Goal: Task Accomplishment & Management: Use online tool/utility

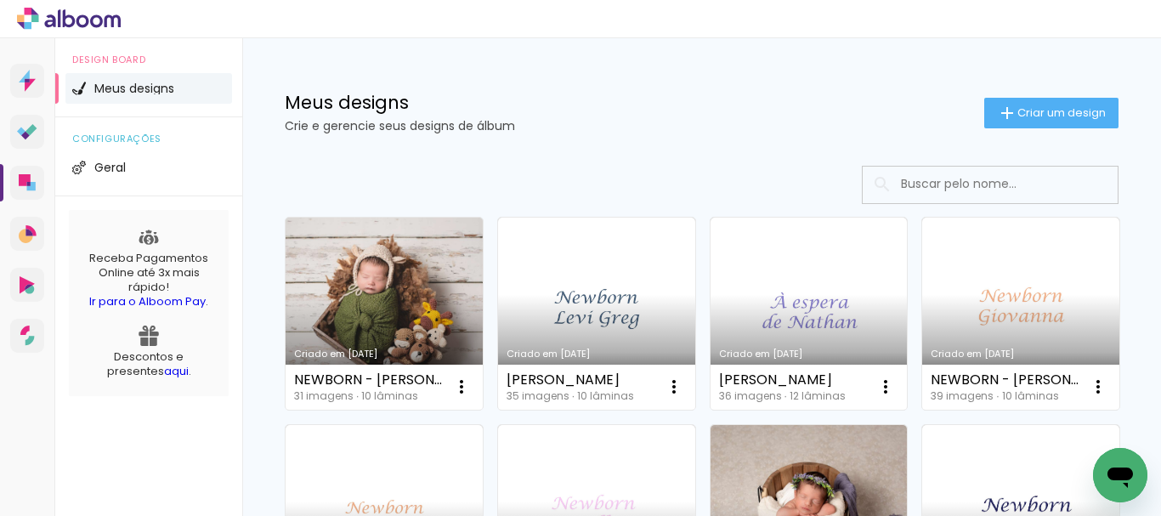
click at [918, 183] on input at bounding box center [1013, 184] width 242 height 35
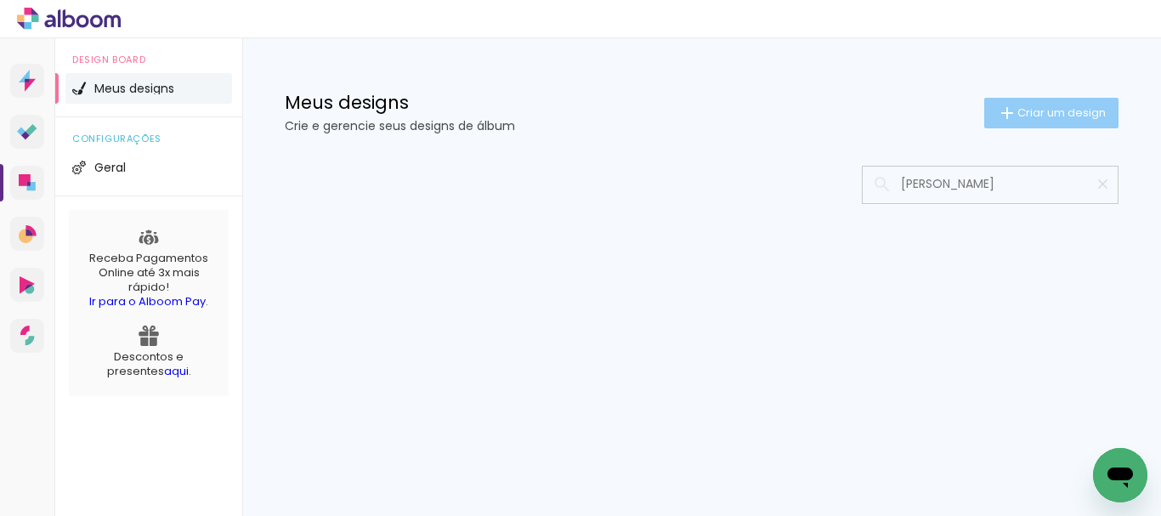
type input "[PERSON_NAME]"
type paper-input "[PERSON_NAME]"
click at [1040, 109] on span "Criar um design" at bounding box center [1061, 112] width 88 height 11
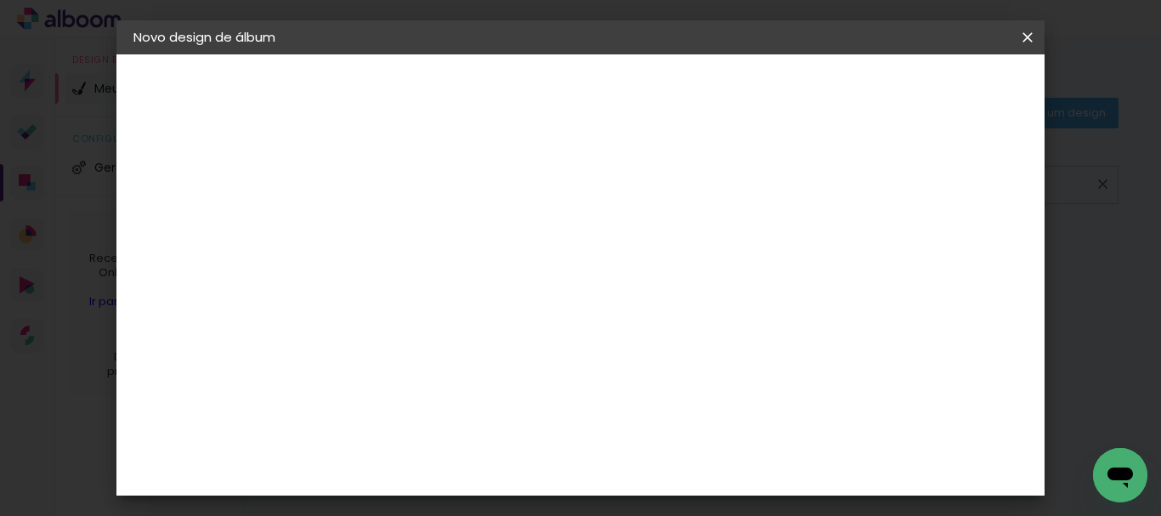
click at [411, 234] on input at bounding box center [411, 228] width 0 height 26
type input "[PERSON_NAME]"
type paper-input "[PERSON_NAME]"
click at [0, 0] on slot "Avançar" at bounding box center [0, 0] width 0 height 0
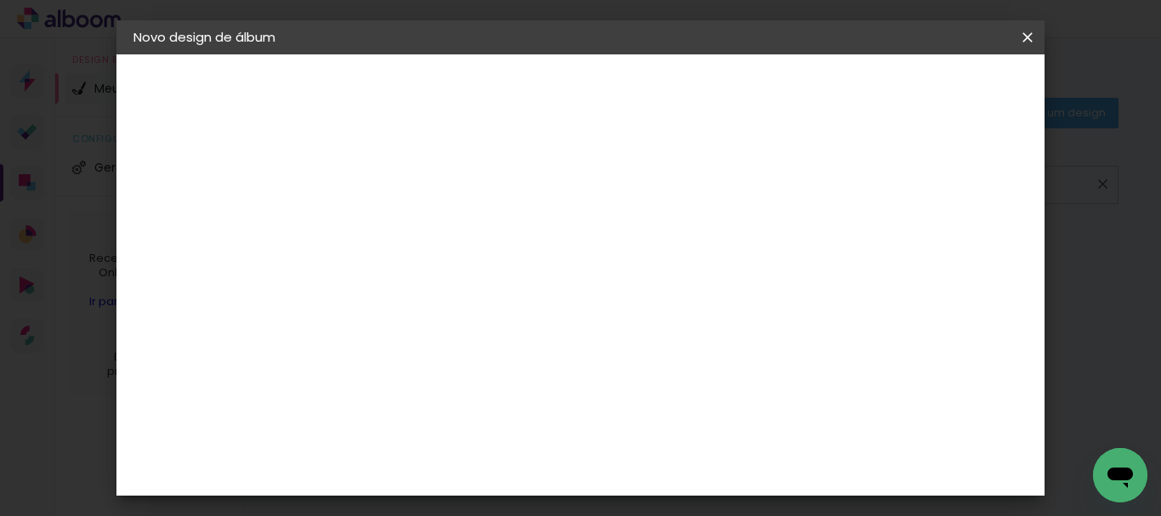
click at [0, 0] on slot "Avançar" at bounding box center [0, 0] width 0 height 0
click at [688, 97] on paper-button "Avançar" at bounding box center [646, 90] width 83 height 29
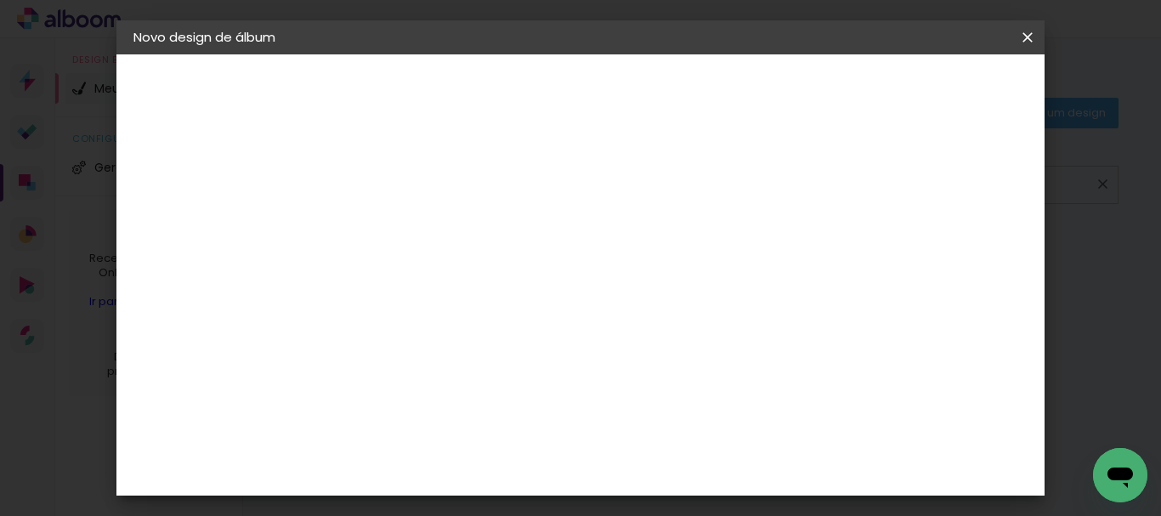
click at [667, 93] on span "Iniciar design" at bounding box center [647, 96] width 39 height 24
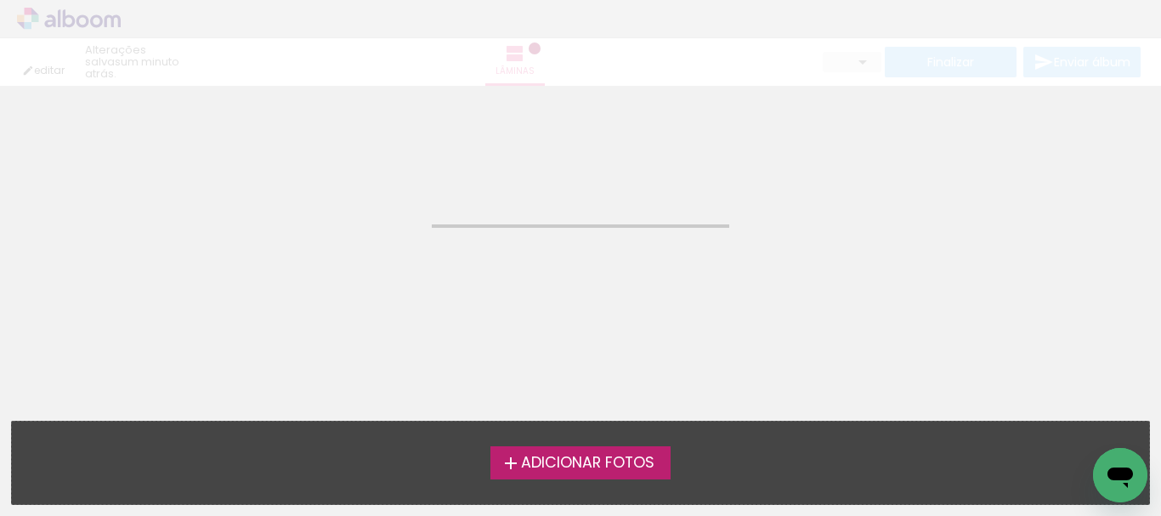
click at [609, 464] on span "Adicionar Fotos" at bounding box center [587, 462] width 133 height 15
click at [0, 0] on input "file" at bounding box center [0, 0] width 0 height 0
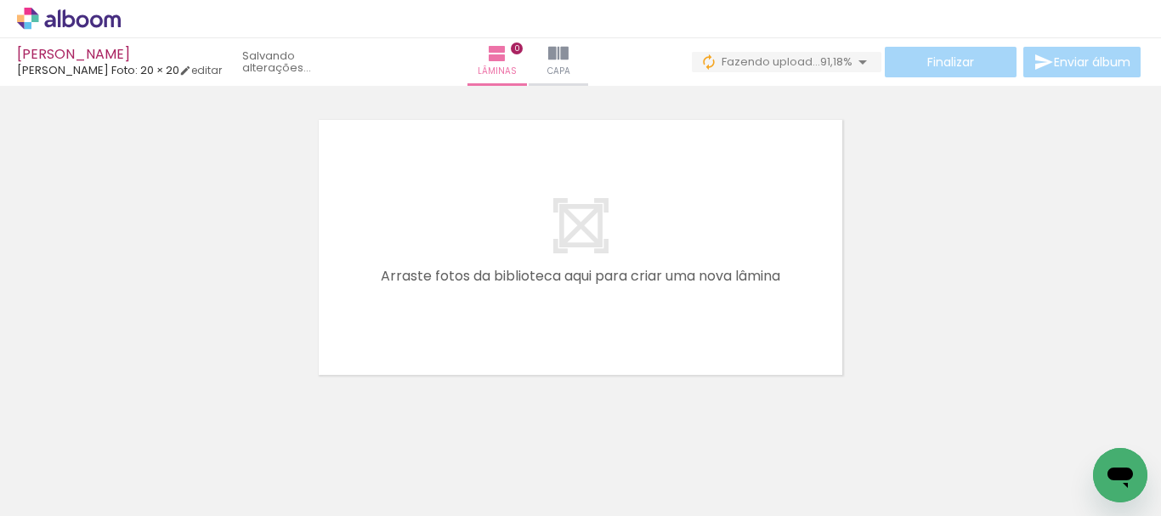
scroll to position [0, 2220]
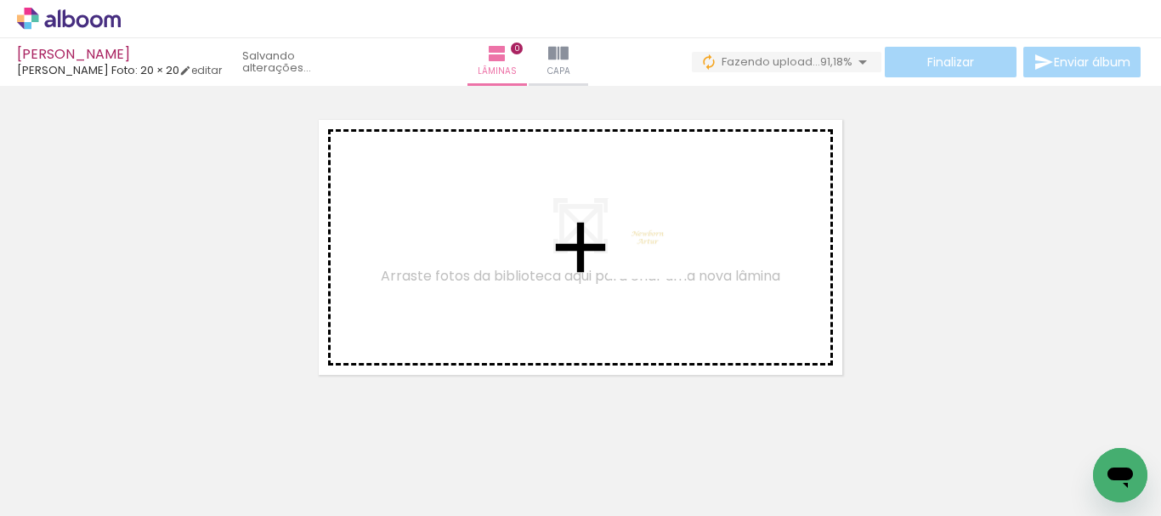
drag, startPoint x: 1008, startPoint y: 472, endPoint x: 661, endPoint y: 252, distance: 410.7
click at [661, 252] on quentale-workspace at bounding box center [580, 258] width 1161 height 516
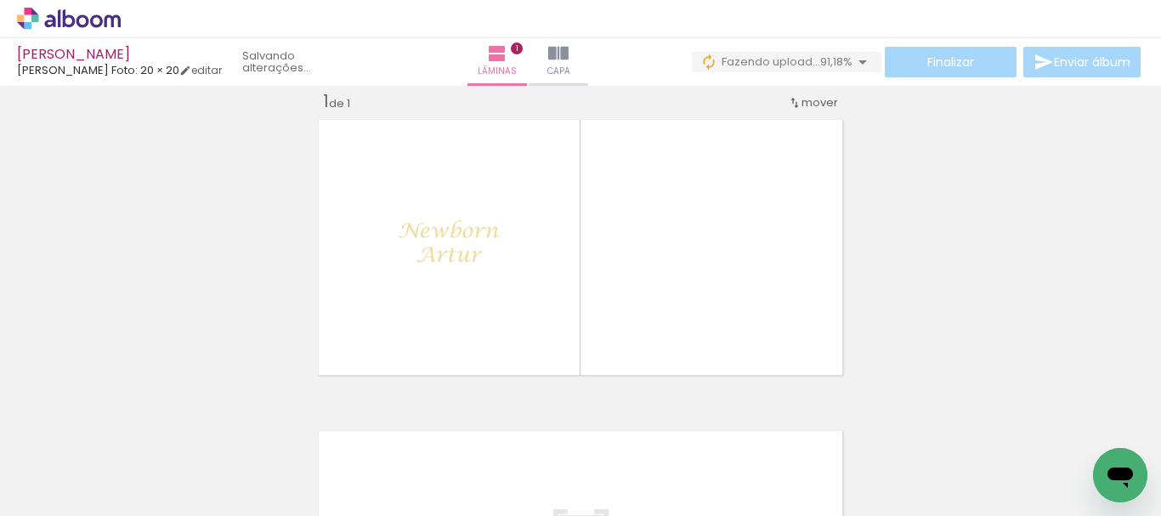
scroll to position [22, 0]
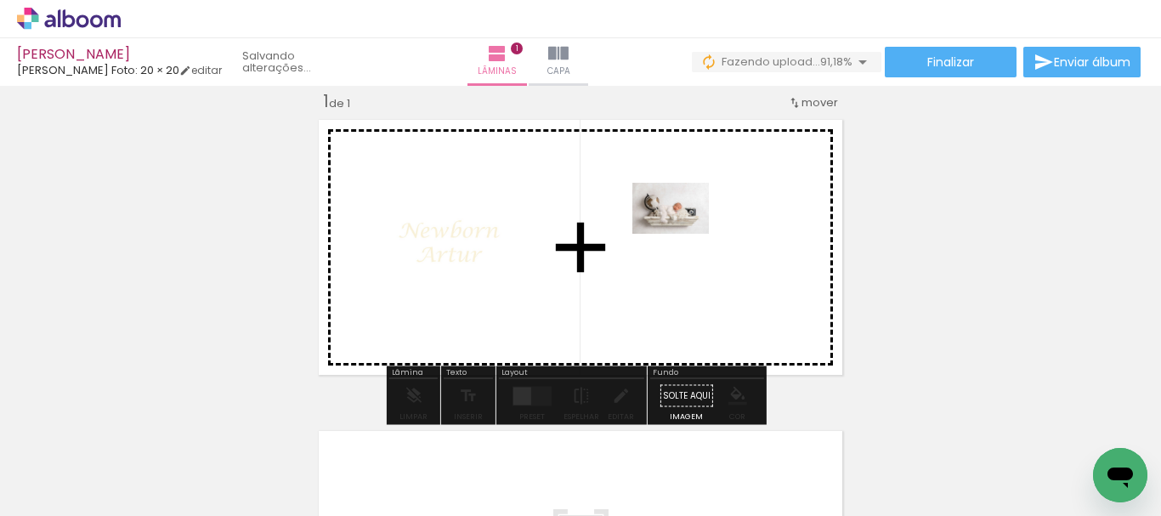
drag, startPoint x: 1073, startPoint y: 454, endPoint x: 681, endPoint y: 235, distance: 448.5
click at [681, 235] on quentale-workspace at bounding box center [580, 258] width 1161 height 516
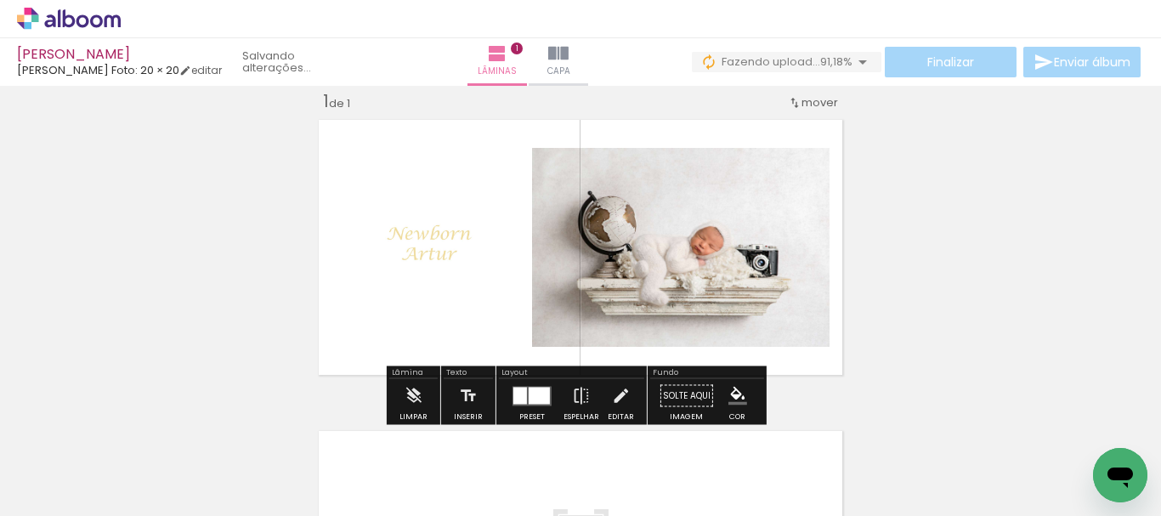
click at [529, 391] on div at bounding box center [539, 395] width 21 height 17
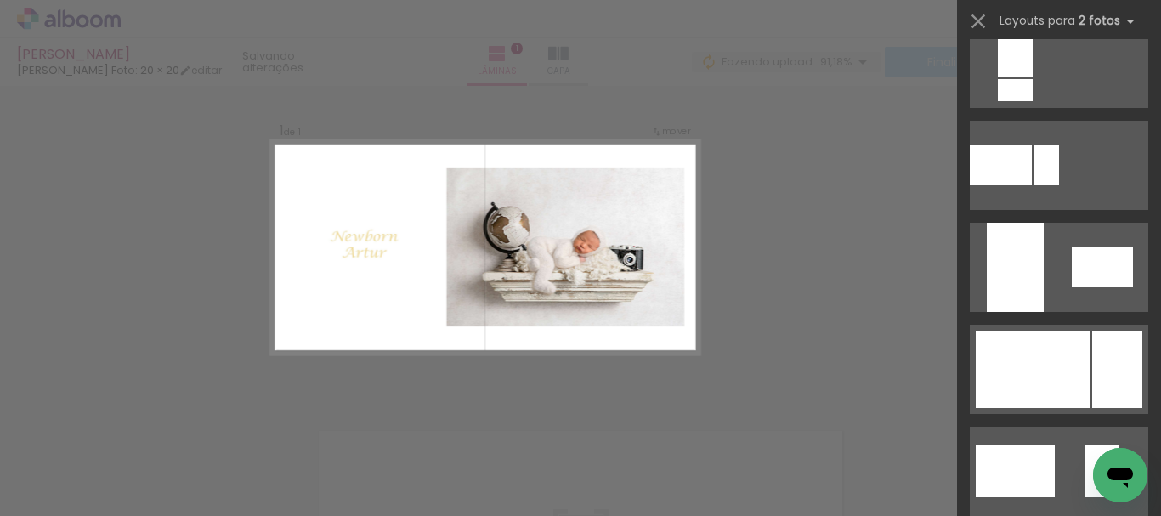
scroll to position [886, 0]
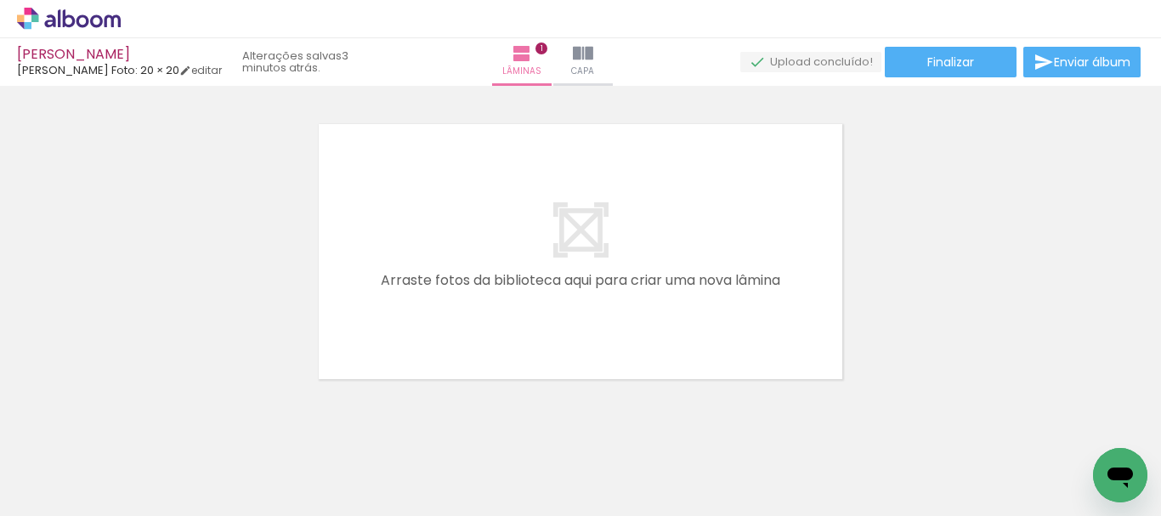
scroll to position [0, 0]
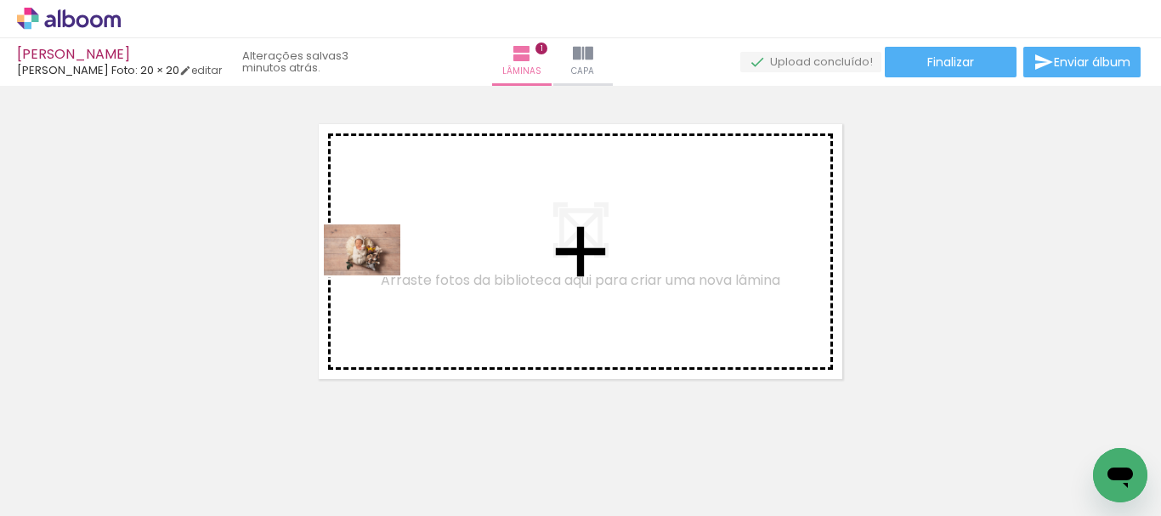
drag, startPoint x: 274, startPoint y: 471, endPoint x: 375, endPoint y: 275, distance: 220.1
click at [375, 275] on quentale-workspace at bounding box center [580, 258] width 1161 height 516
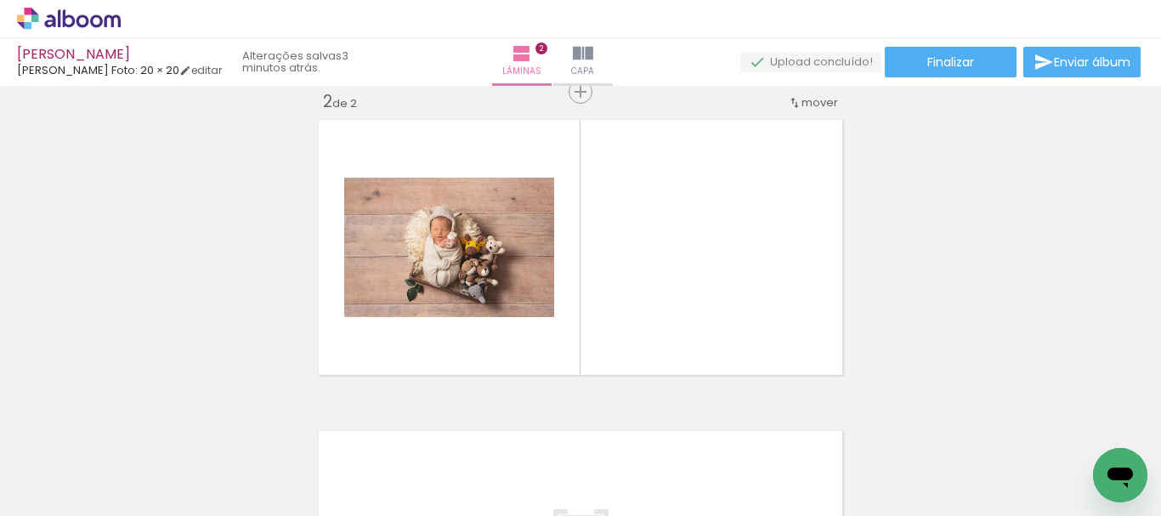
scroll to position [333, 0]
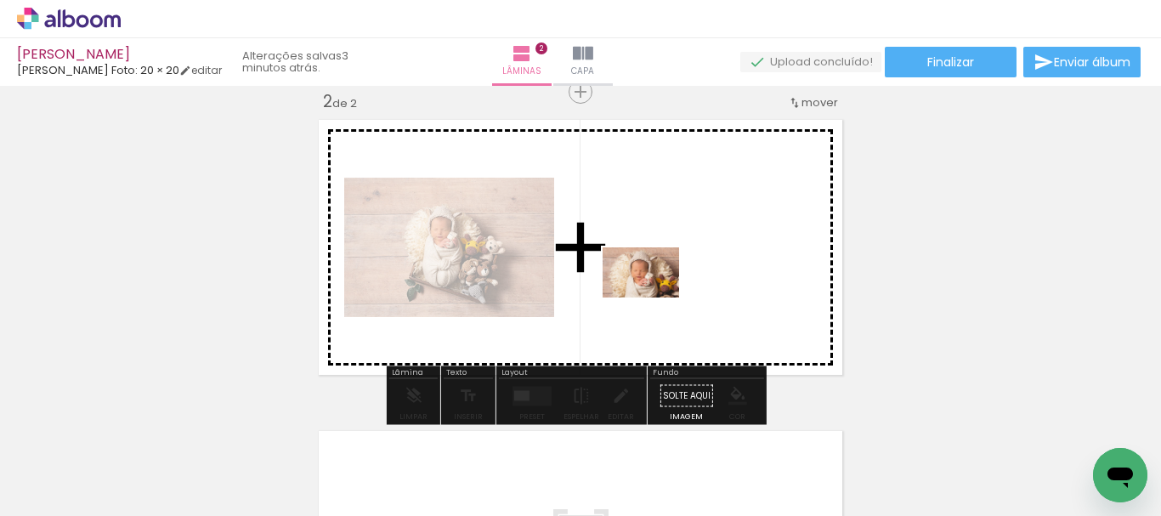
drag, startPoint x: 184, startPoint y: 472, endPoint x: 660, endPoint y: 296, distance: 508.1
click at [660, 296] on quentale-workspace at bounding box center [580, 258] width 1161 height 516
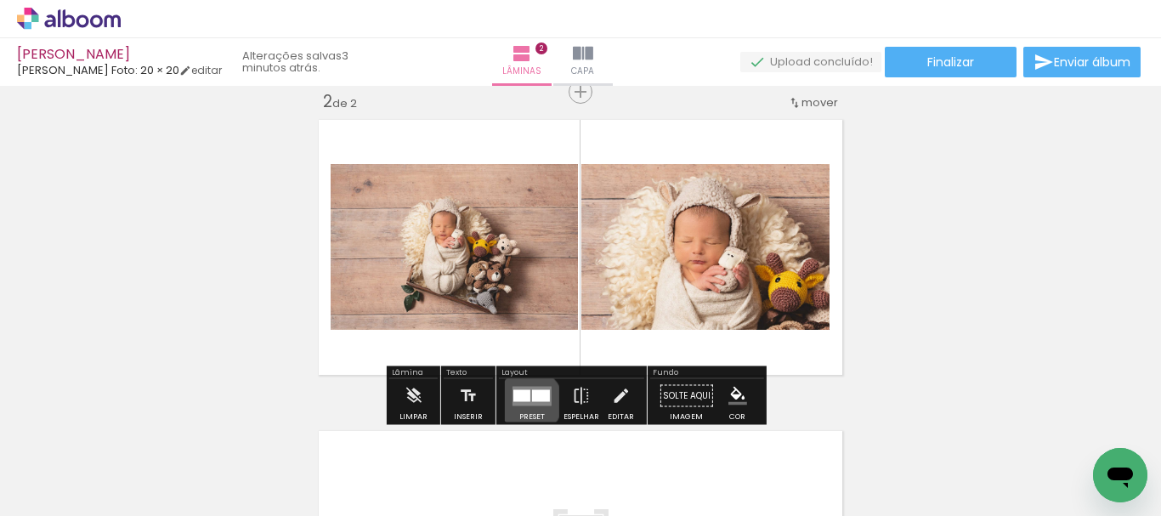
click at [526, 401] on quentale-layouter at bounding box center [531, 396] width 39 height 20
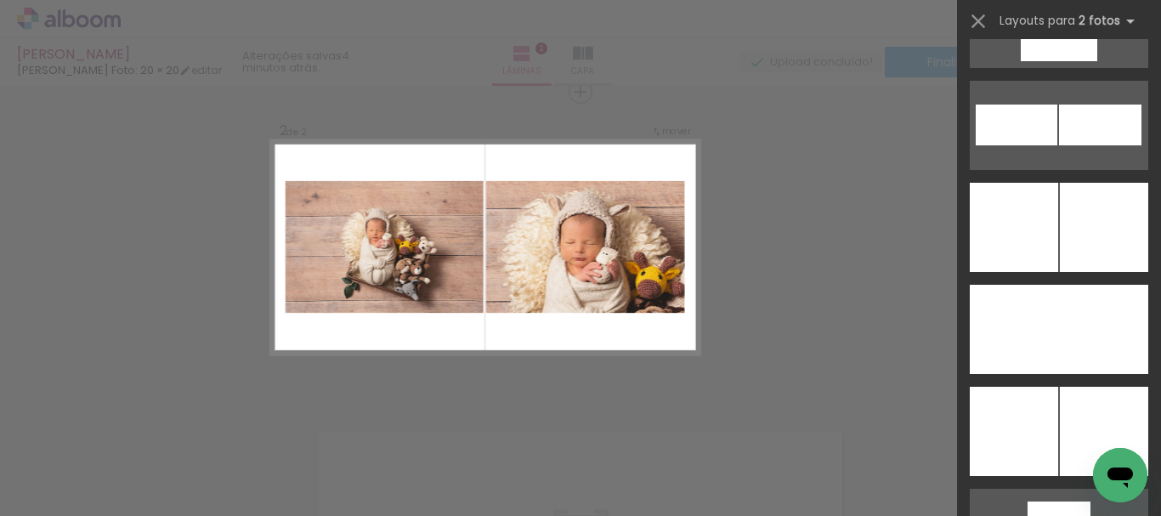
scroll to position [4392, 0]
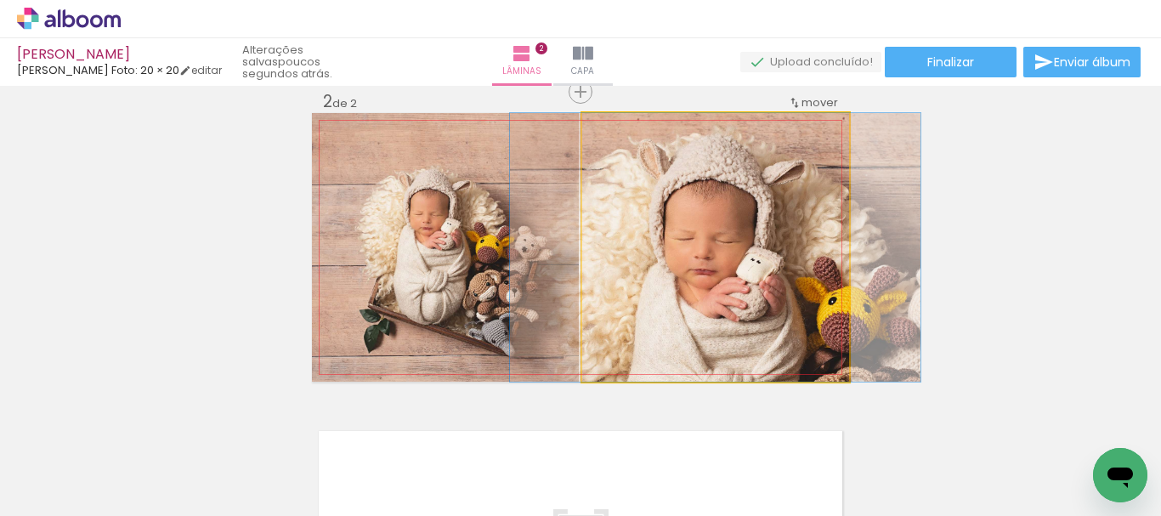
drag, startPoint x: 615, startPoint y: 133, endPoint x: 597, endPoint y: 137, distance: 19.2
type paper-slider "100"
click at [597, 137] on div at bounding box center [646, 130] width 118 height 25
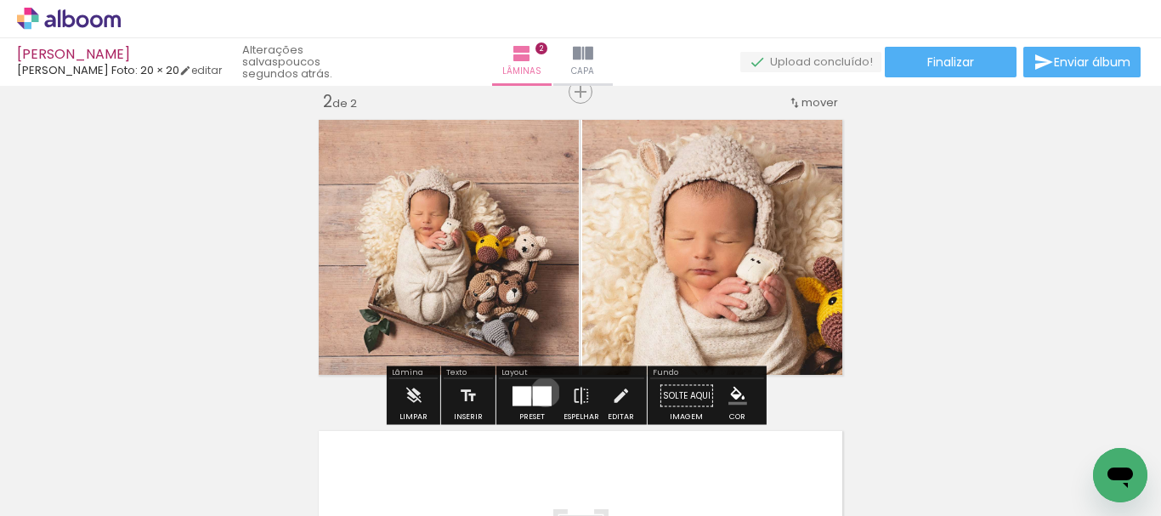
click at [541, 392] on div at bounding box center [542, 396] width 19 height 20
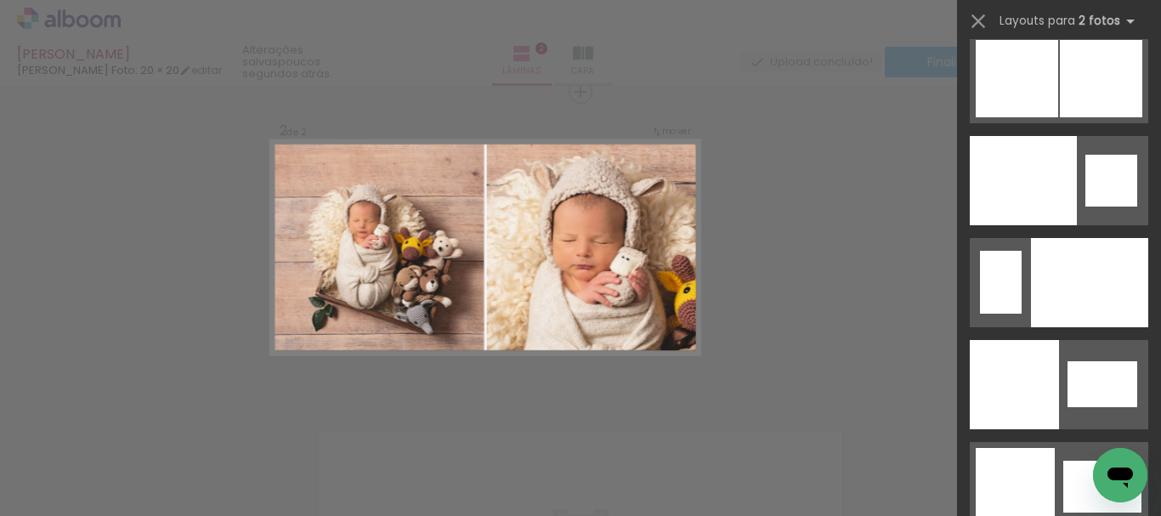
scroll to position [8861, 0]
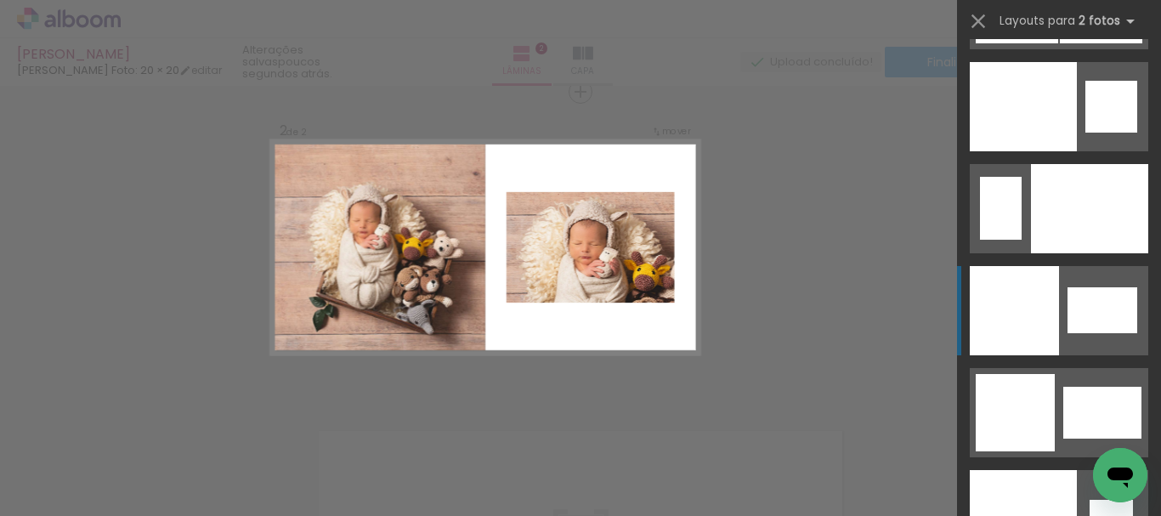
click at [1029, 151] on div at bounding box center [1023, 106] width 107 height 89
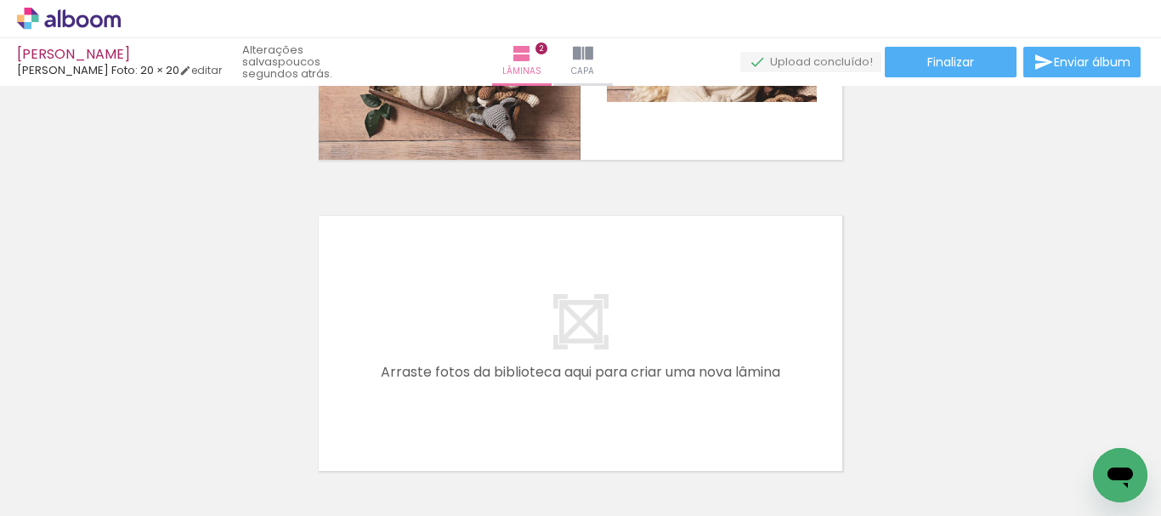
scroll to position [555, 0]
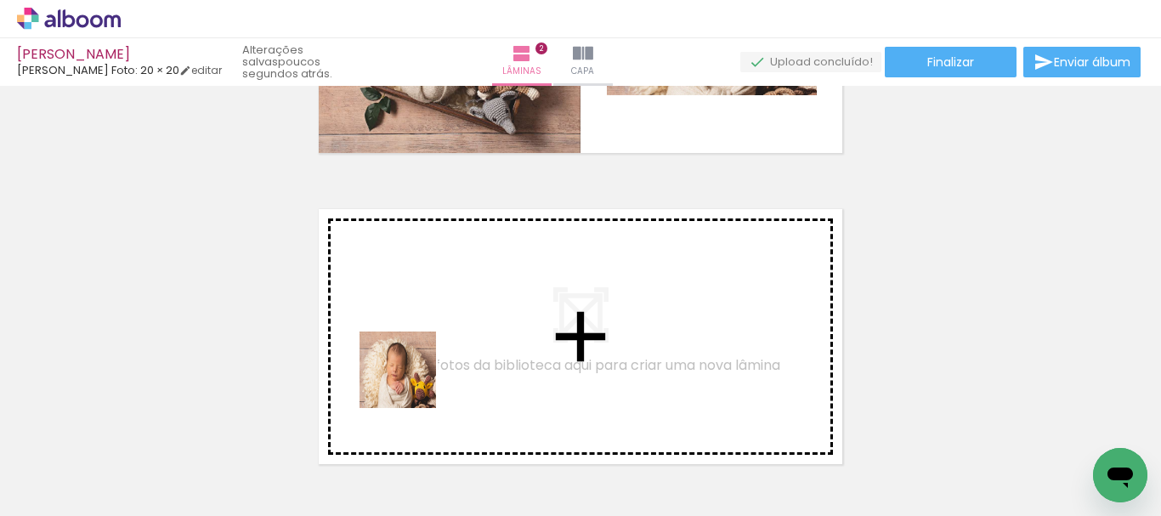
drag, startPoint x: 393, startPoint y: 441, endPoint x: 418, endPoint y: 360, distance: 84.7
click at [418, 360] on quentale-workspace at bounding box center [580, 258] width 1161 height 516
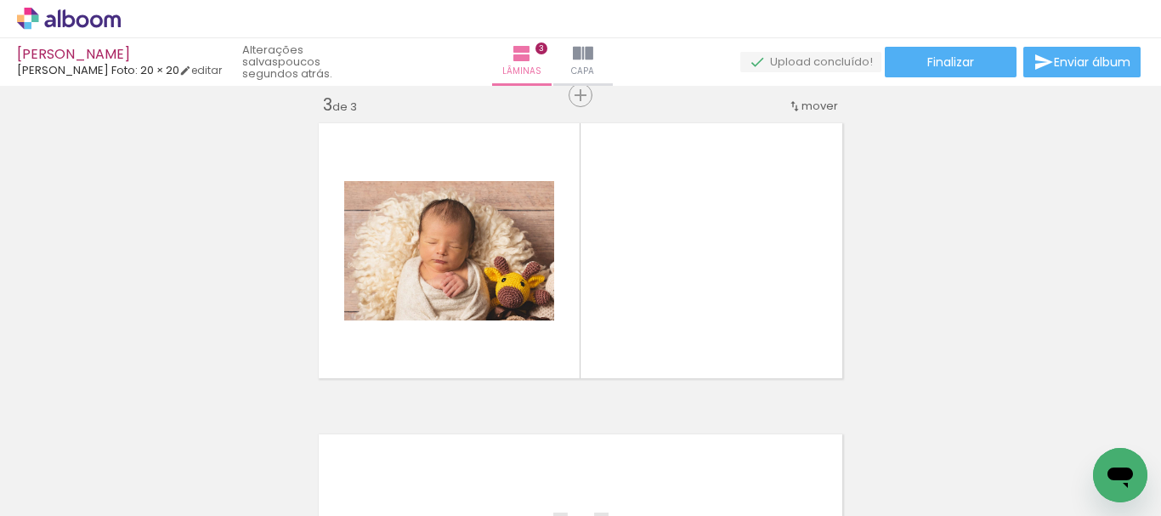
scroll to position [644, 0]
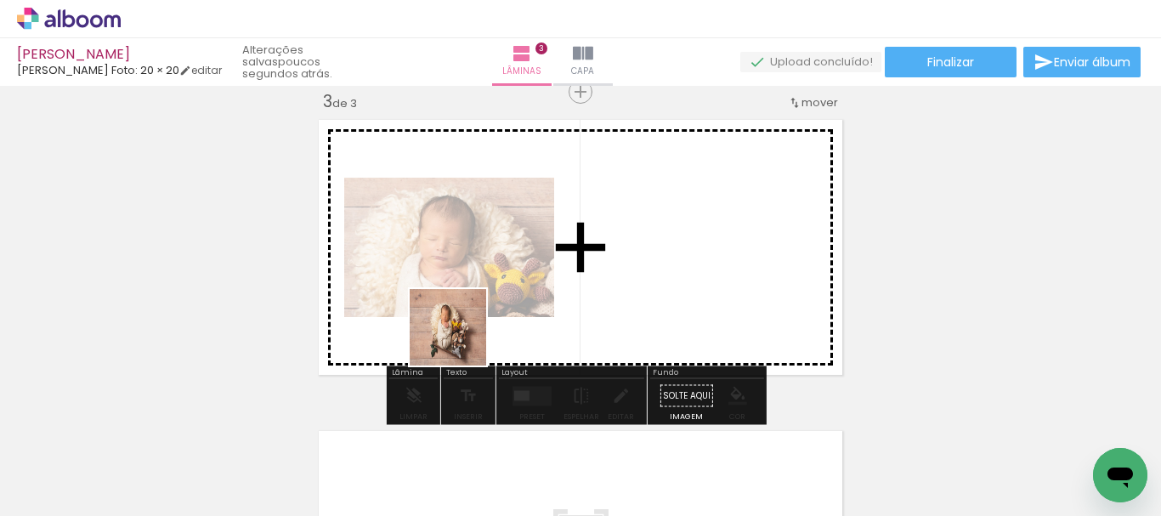
drag, startPoint x: 476, startPoint y: 463, endPoint x: 459, endPoint y: 337, distance: 126.9
click at [459, 337] on quentale-workspace at bounding box center [580, 258] width 1161 height 516
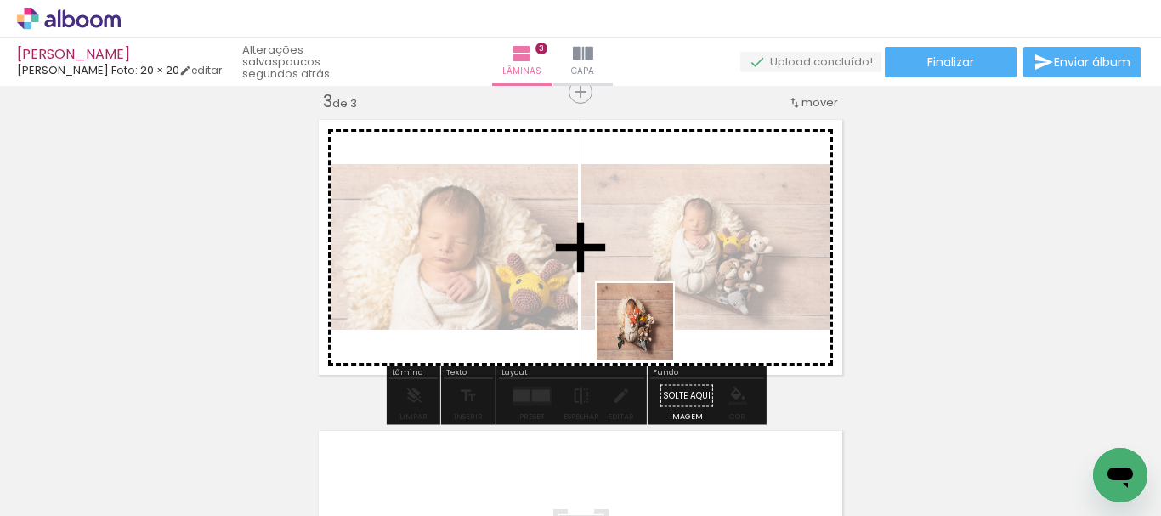
drag, startPoint x: 570, startPoint y: 467, endPoint x: 663, endPoint y: 422, distance: 103.0
click at [649, 331] on quentale-workspace at bounding box center [580, 258] width 1161 height 516
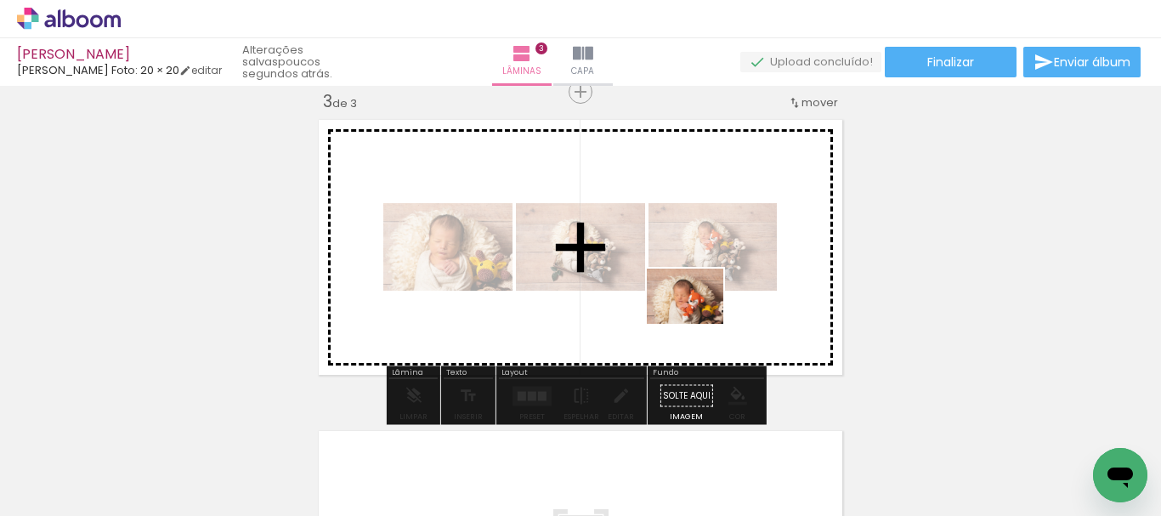
drag, startPoint x: 663, startPoint y: 456, endPoint x: 698, endPoint y: 320, distance: 141.2
click at [698, 320] on quentale-workspace at bounding box center [580, 258] width 1161 height 516
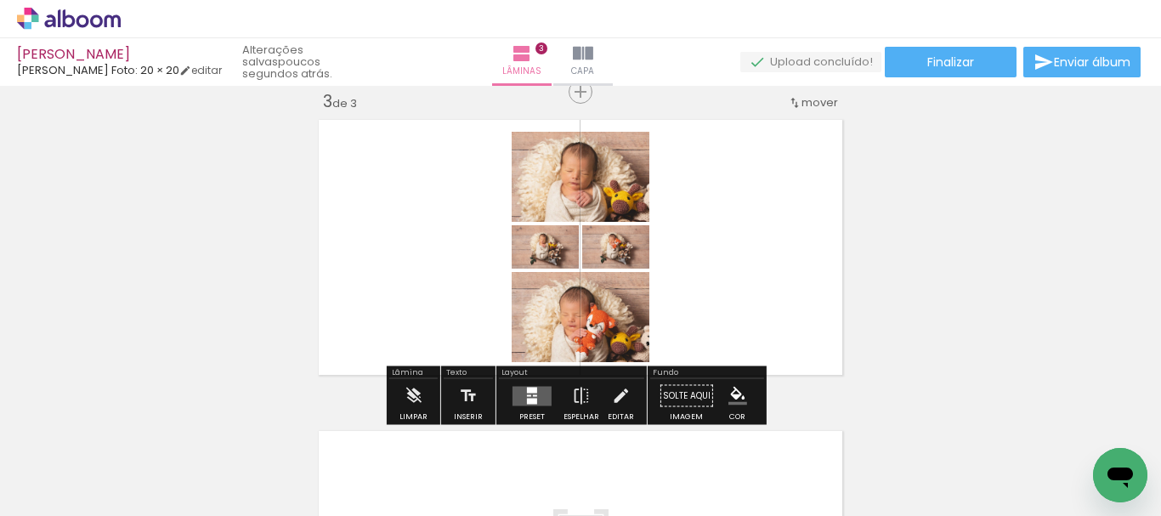
click at [534, 399] on quentale-layouter at bounding box center [531, 396] width 39 height 20
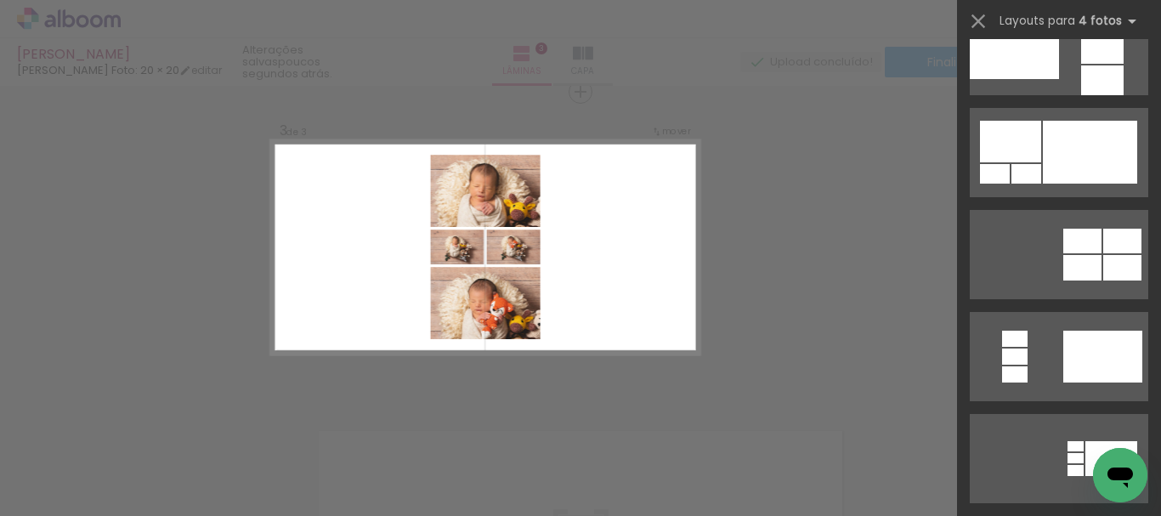
scroll to position [74, 0]
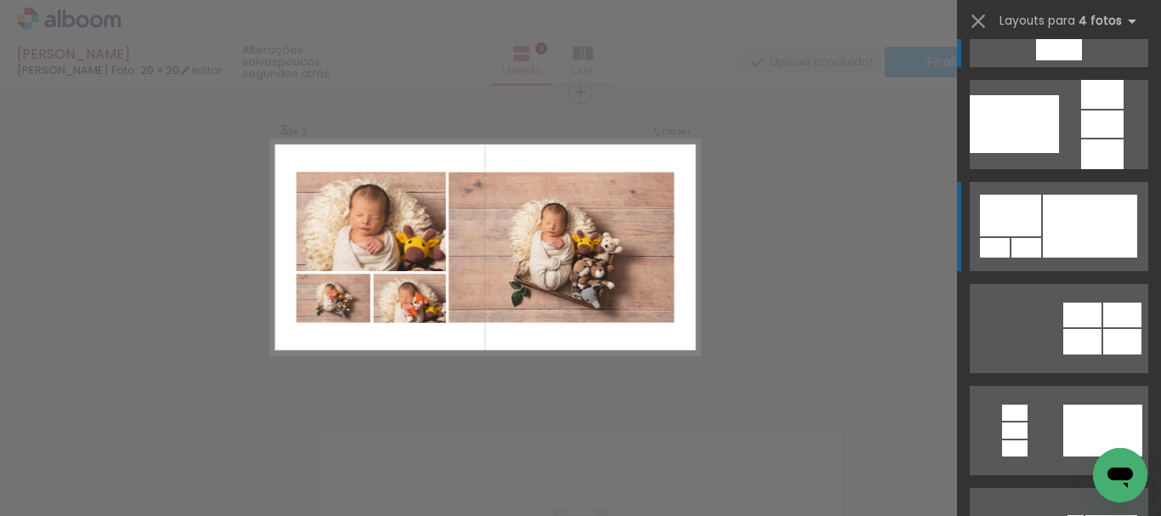
click at [1059, 229] on div at bounding box center [1090, 226] width 94 height 63
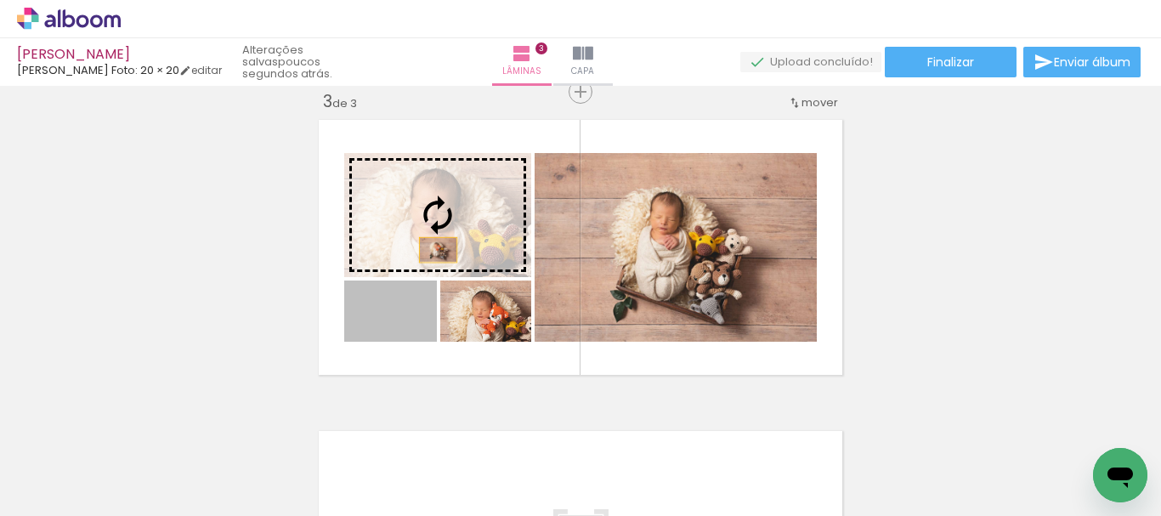
drag, startPoint x: 421, startPoint y: 315, endPoint x: 432, endPoint y: 250, distance: 66.4
click at [0, 0] on slot at bounding box center [0, 0] width 0 height 0
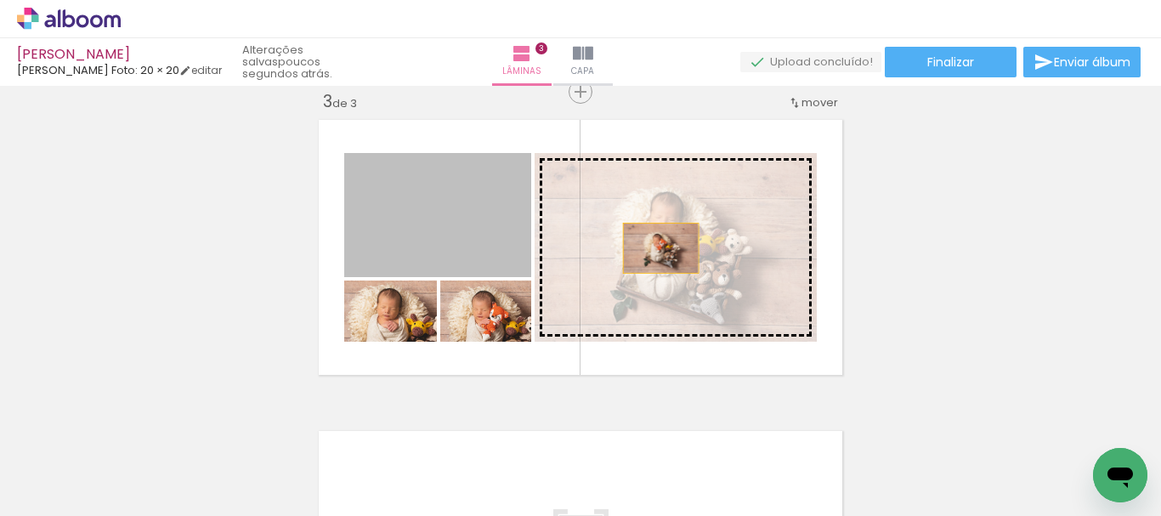
drag, startPoint x: 481, startPoint y: 236, endPoint x: 675, endPoint y: 255, distance: 194.6
click at [0, 0] on slot at bounding box center [0, 0] width 0 height 0
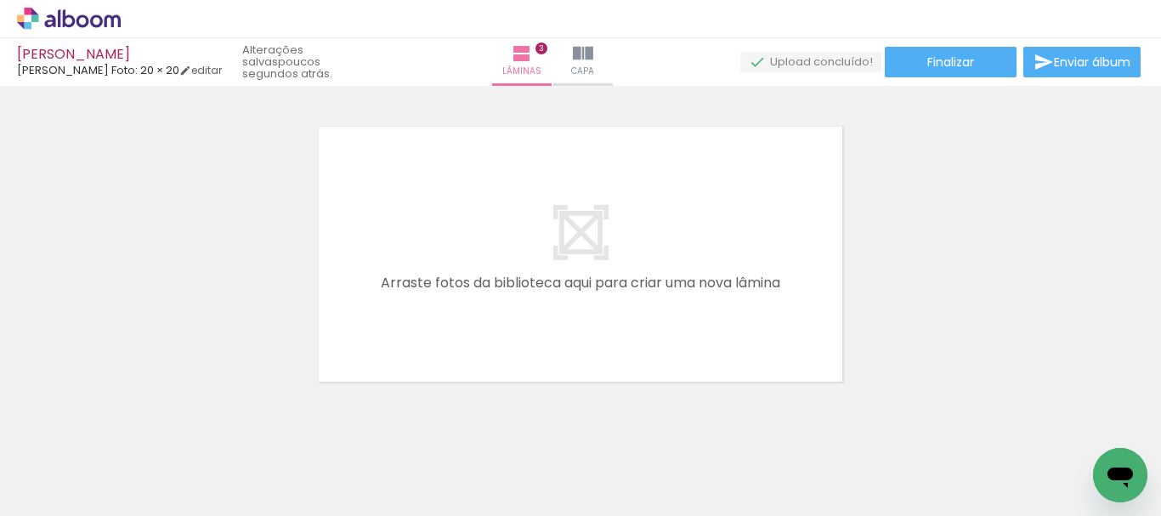
scroll to position [0, 517]
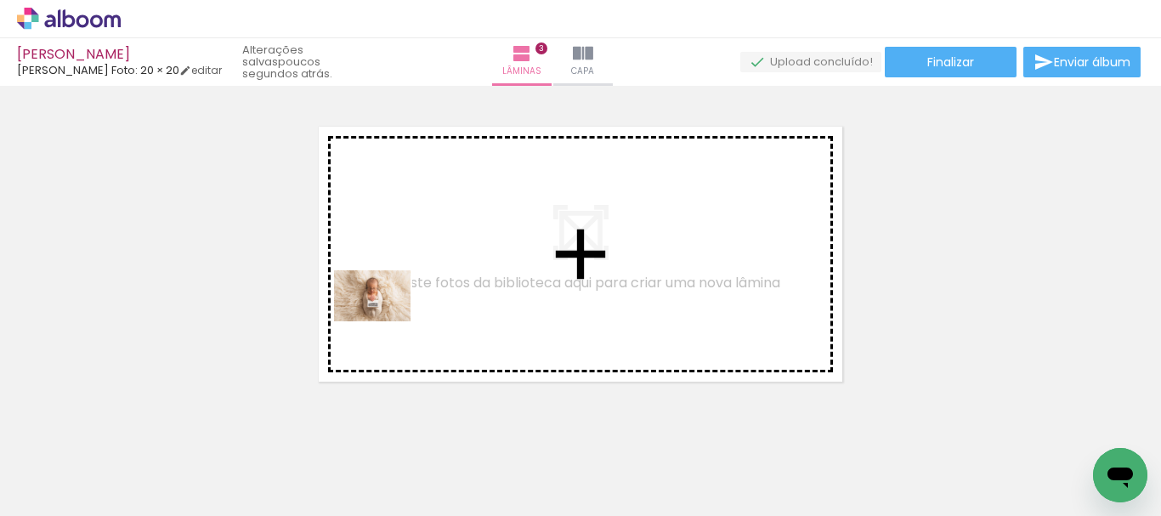
drag, startPoint x: 337, startPoint y: 460, endPoint x: 385, endPoint y: 321, distance: 146.7
click at [385, 321] on quentale-workspace at bounding box center [580, 258] width 1161 height 516
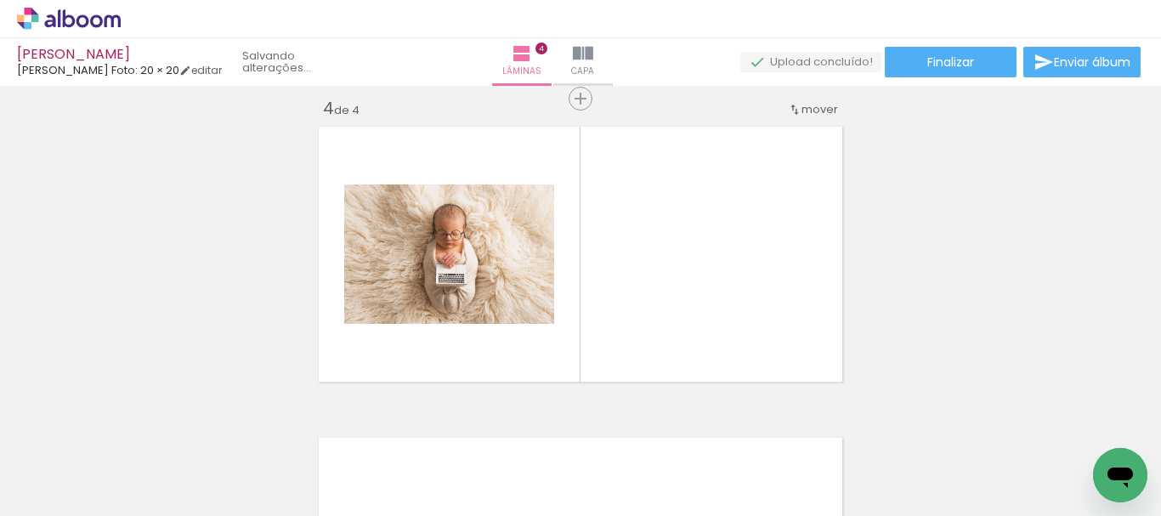
scroll to position [955, 0]
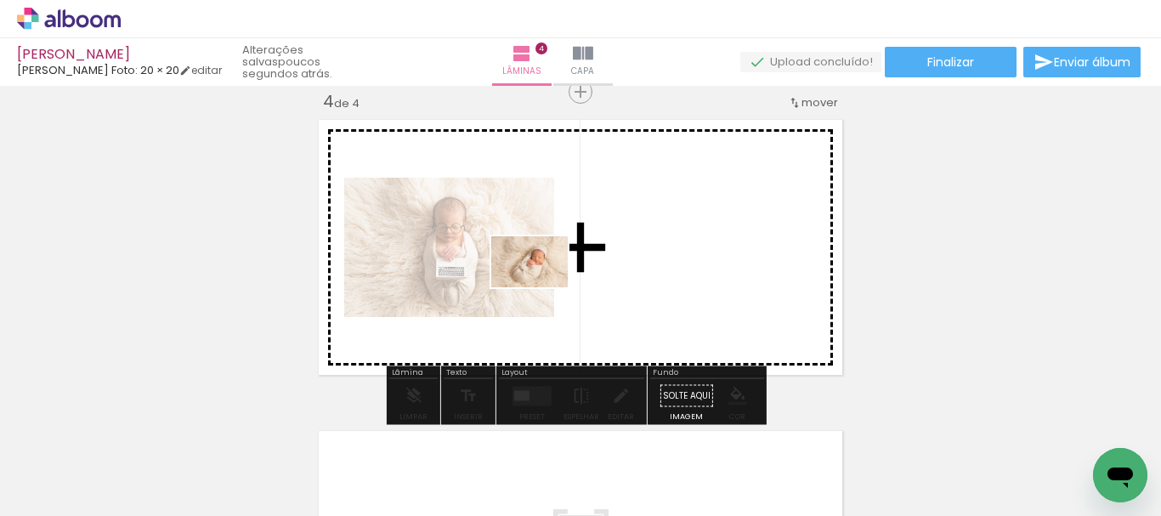
drag, startPoint x: 424, startPoint y: 449, endPoint x: 542, endPoint y: 287, distance: 200.0
click at [542, 287] on quentale-workspace at bounding box center [580, 258] width 1161 height 516
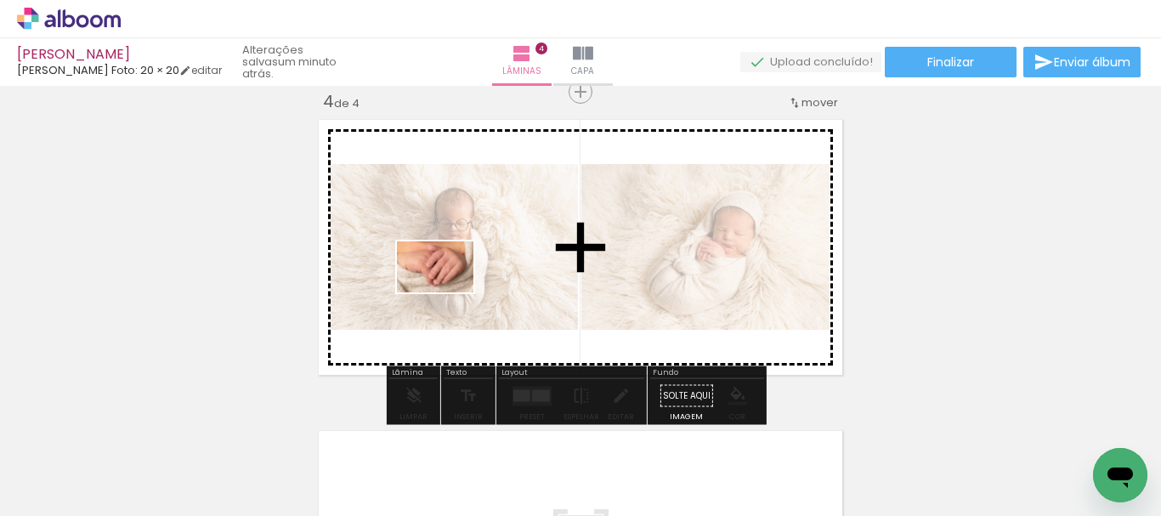
drag, startPoint x: 231, startPoint y: 464, endPoint x: 448, endPoint y: 292, distance: 276.4
click at [448, 292] on quentale-workspace at bounding box center [580, 258] width 1161 height 516
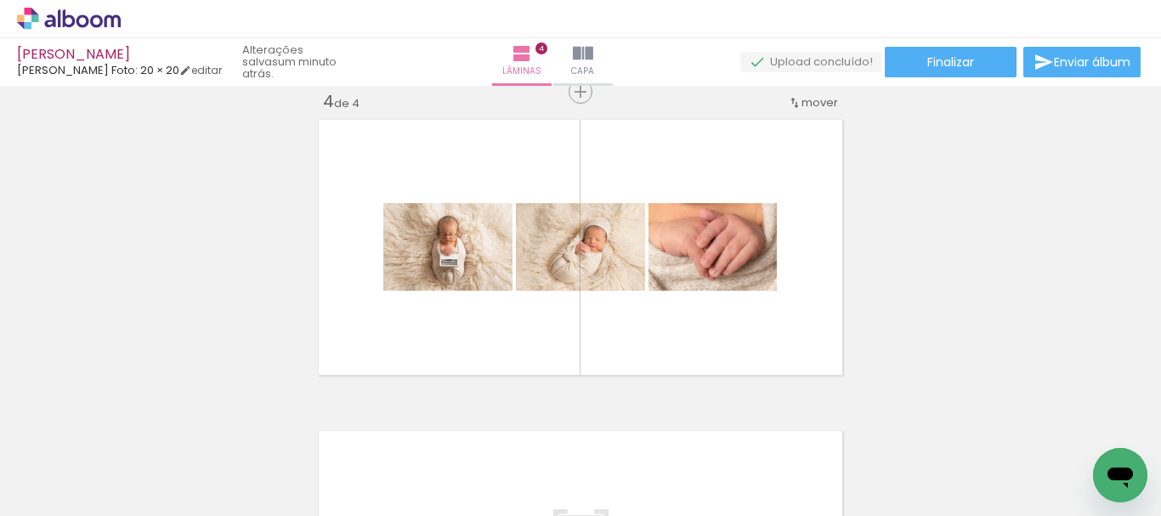
scroll to position [0, 1234]
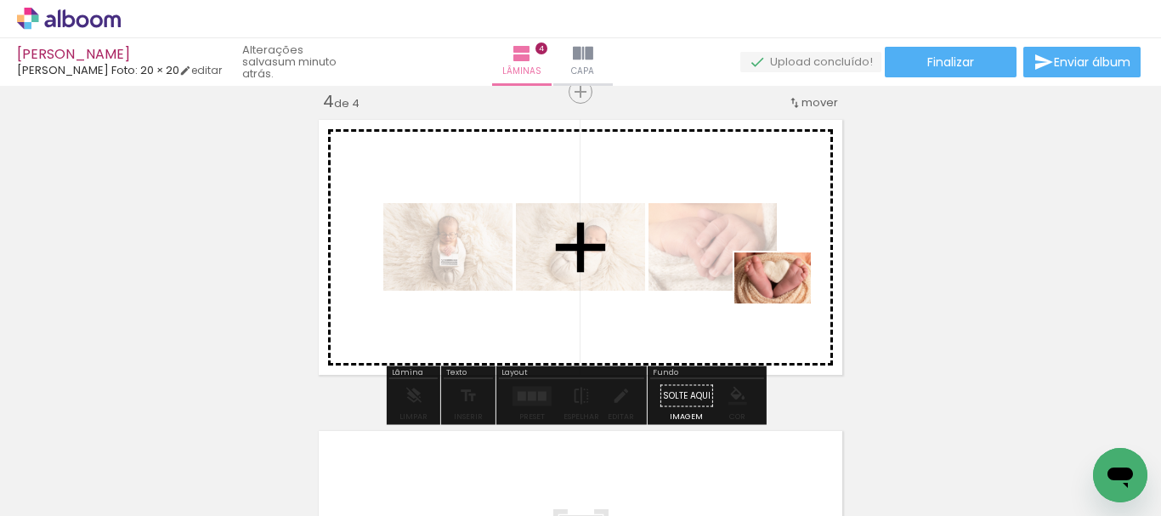
drag, startPoint x: 844, startPoint y: 472, endPoint x: 785, endPoint y: 303, distance: 179.0
click at [785, 303] on quentale-workspace at bounding box center [580, 258] width 1161 height 516
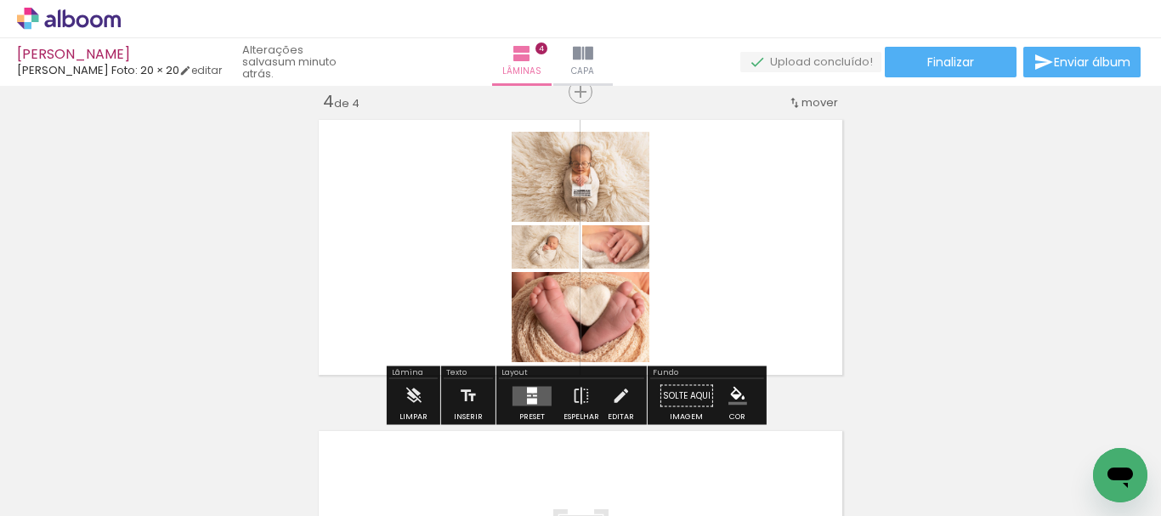
click at [529, 393] on quentale-layouter at bounding box center [531, 396] width 39 height 20
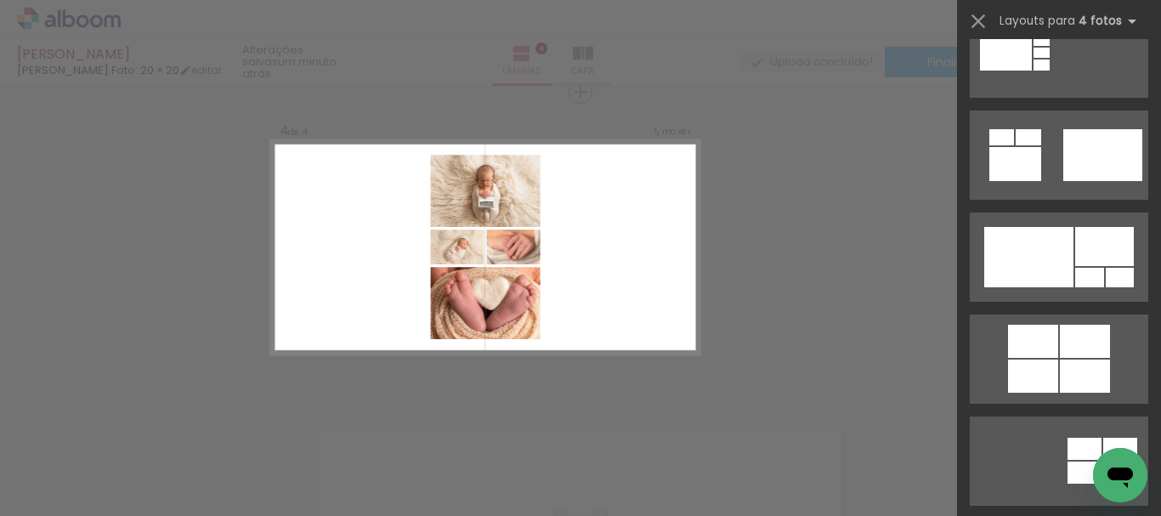
scroll to position [1035, 0]
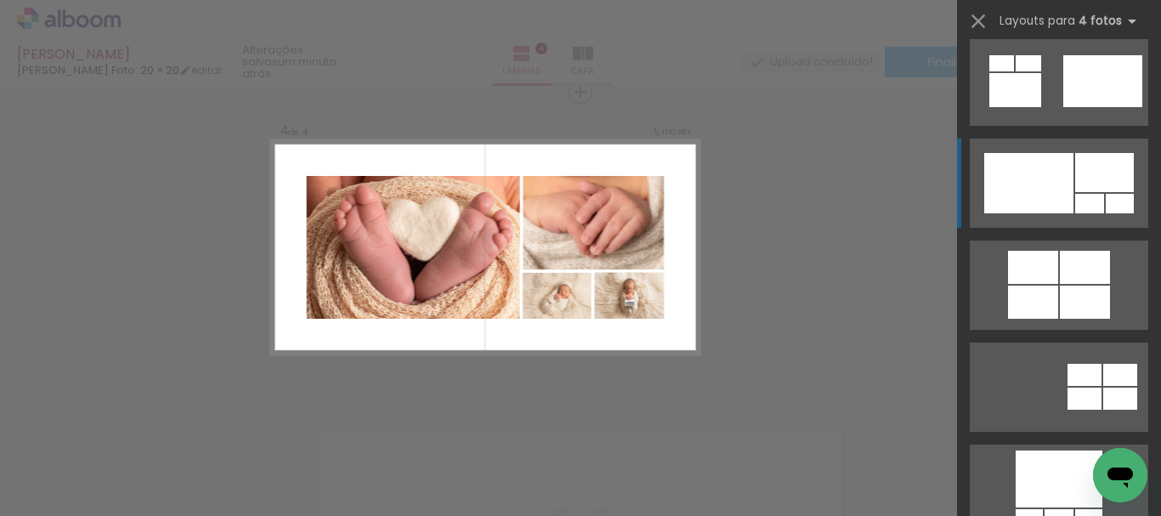
click at [1067, 342] on quentale-layouter at bounding box center [1059, 386] width 178 height 89
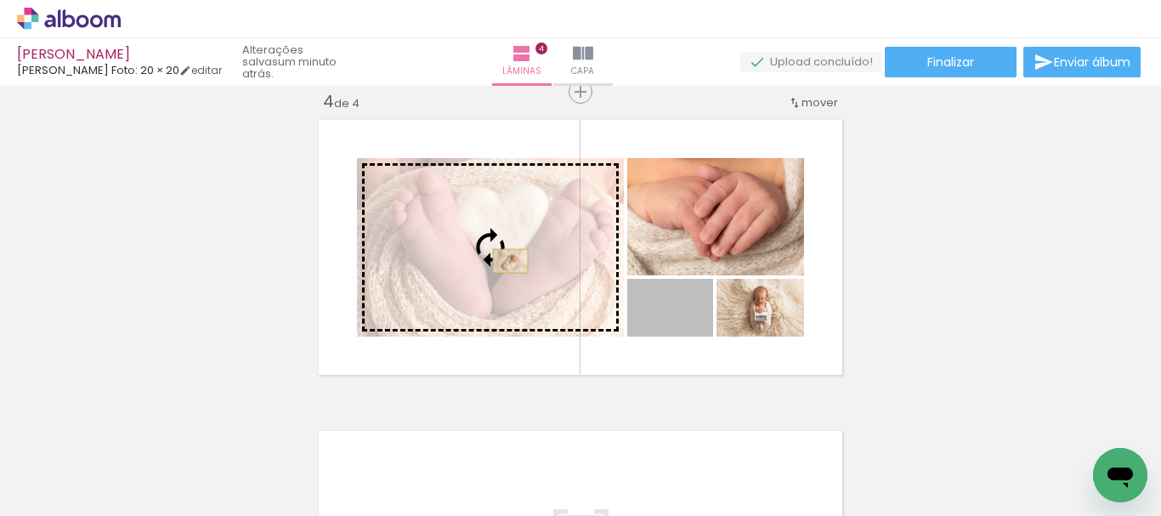
drag, startPoint x: 699, startPoint y: 325, endPoint x: 504, endPoint y: 261, distance: 205.8
click at [0, 0] on slot at bounding box center [0, 0] width 0 height 0
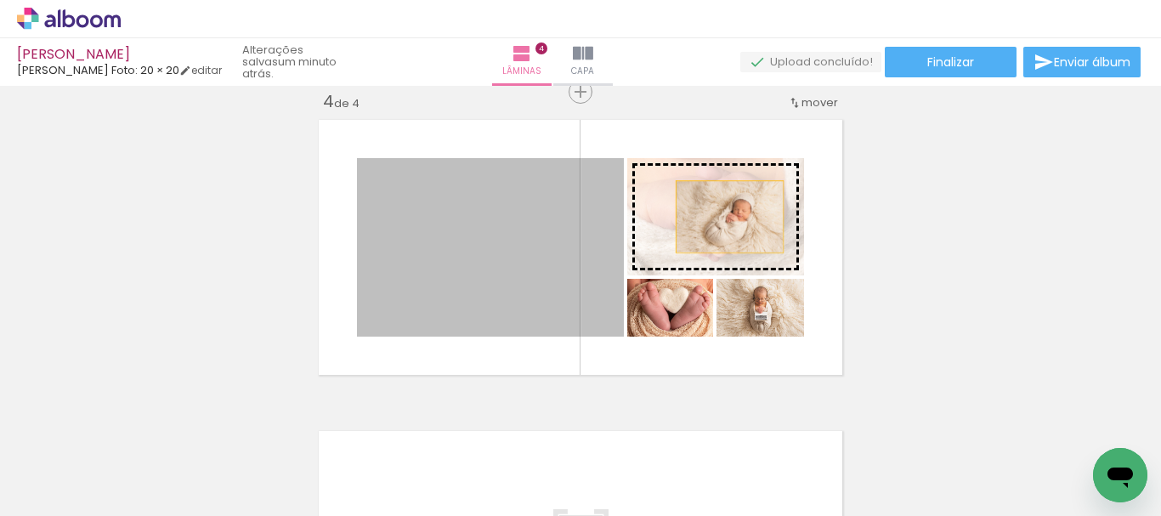
drag, startPoint x: 533, startPoint y: 297, endPoint x: 723, endPoint y: 217, distance: 206.4
click at [0, 0] on slot at bounding box center [0, 0] width 0 height 0
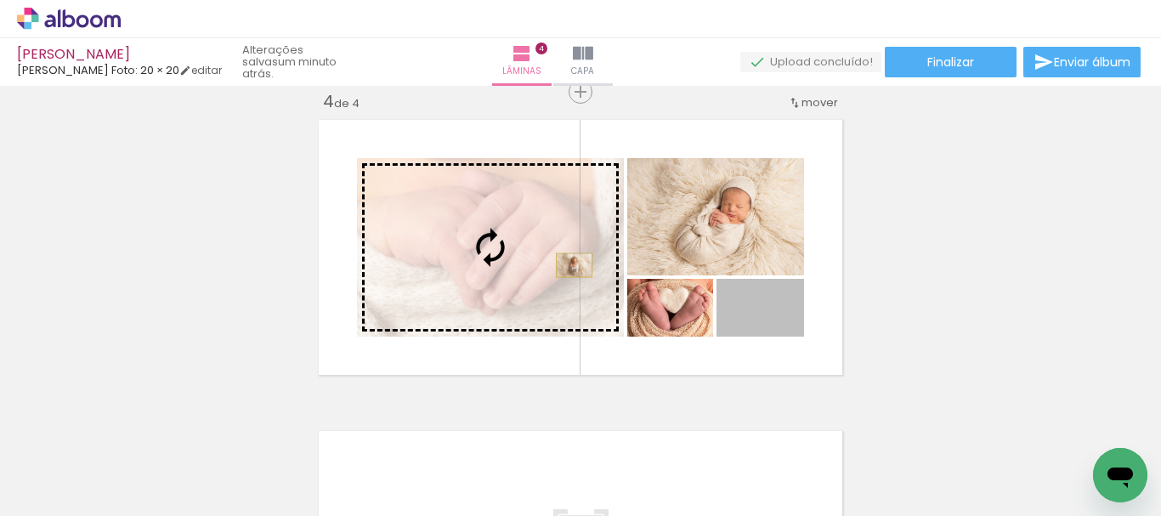
drag, startPoint x: 790, startPoint y: 322, endPoint x: 568, endPoint y: 265, distance: 229.8
click at [0, 0] on slot at bounding box center [0, 0] width 0 height 0
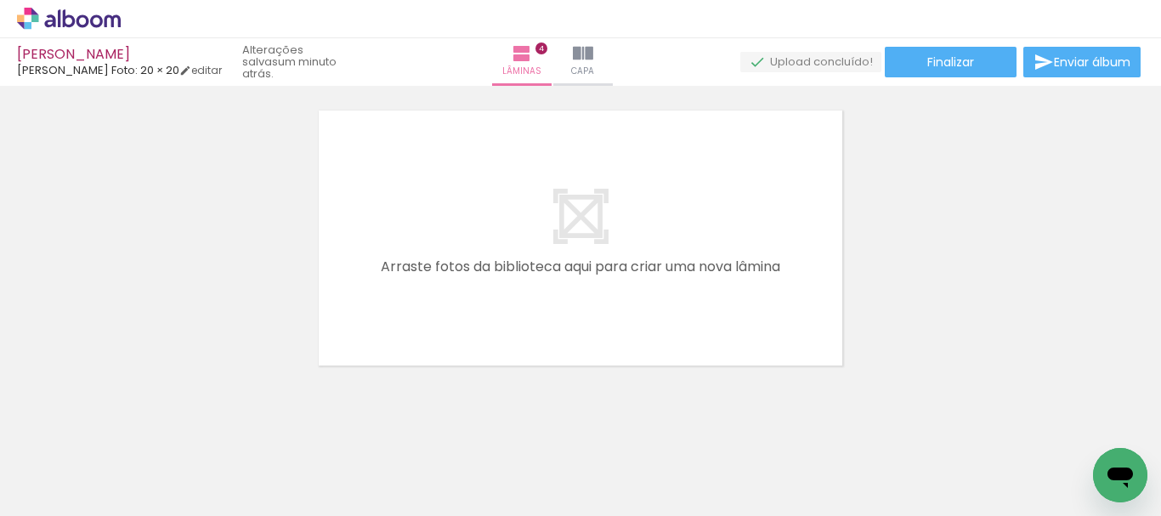
scroll to position [0, 656]
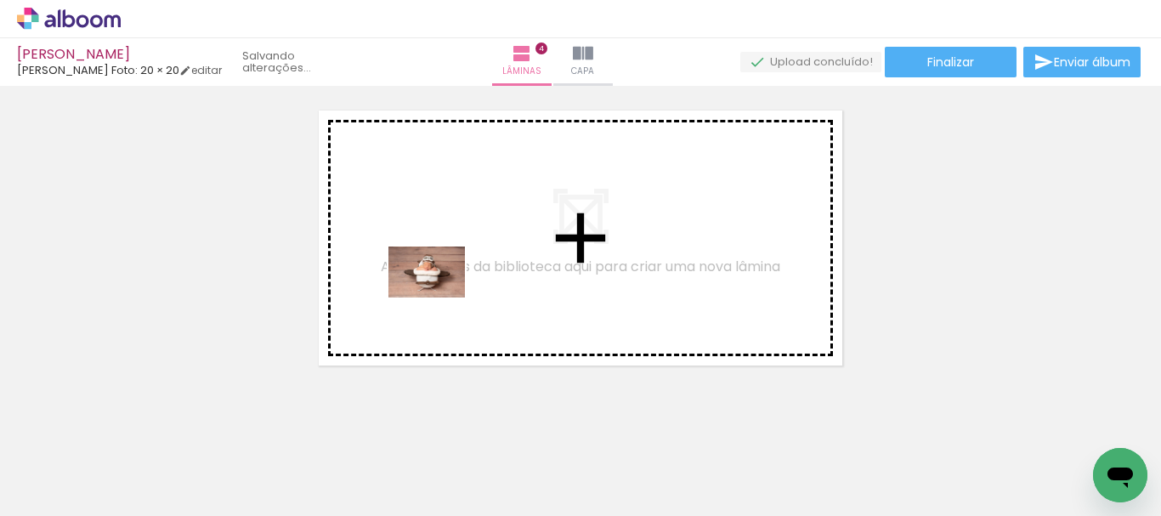
drag, startPoint x: 478, startPoint y: 474, endPoint x: 439, endPoint y: 297, distance: 180.8
click at [439, 297] on quentale-workspace at bounding box center [580, 258] width 1161 height 516
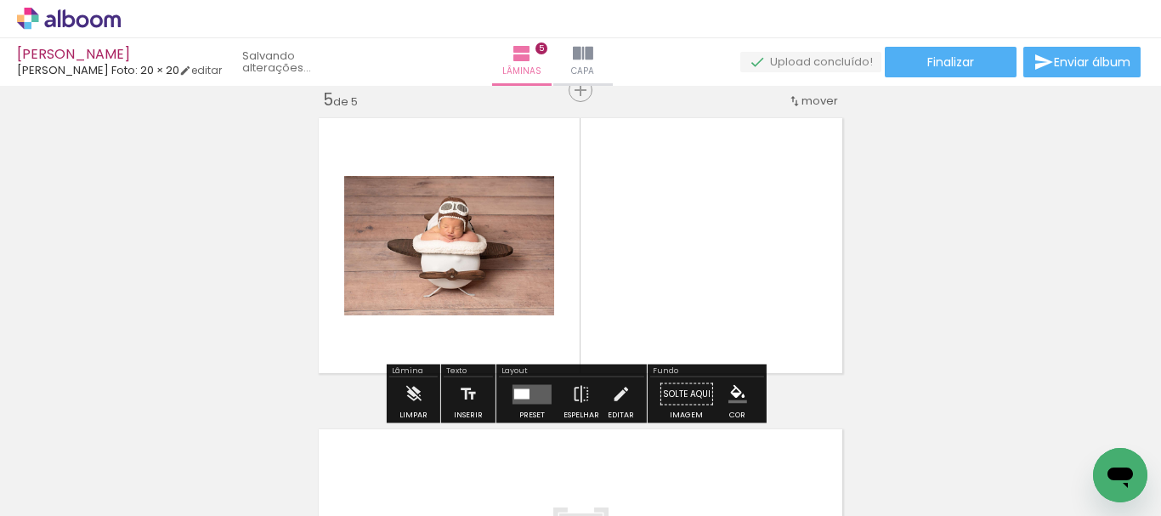
scroll to position [1266, 0]
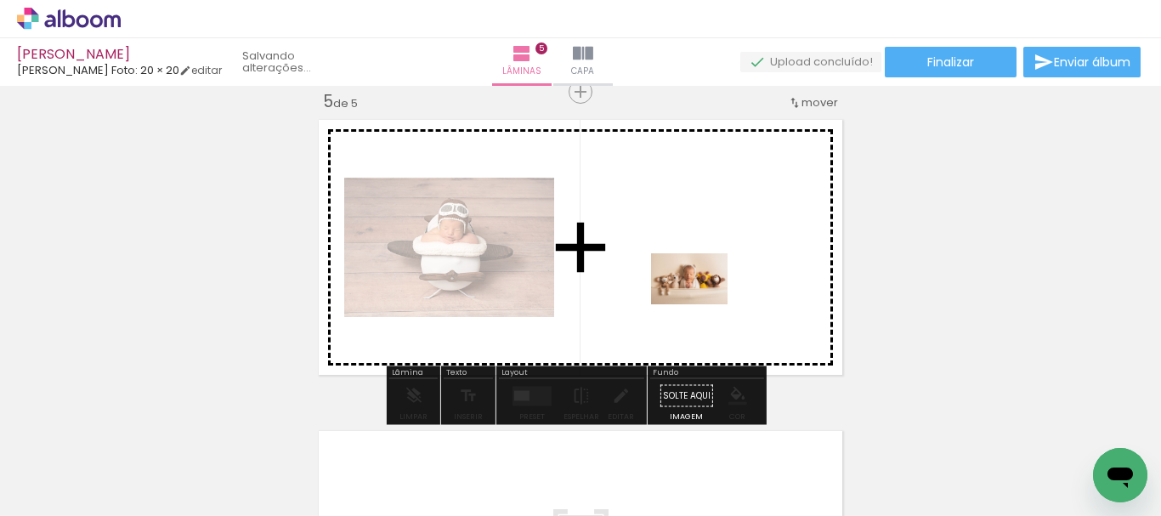
drag, startPoint x: 407, startPoint y: 462, endPoint x: 711, endPoint y: 289, distance: 350.1
click at [711, 289] on quentale-workspace at bounding box center [580, 258] width 1161 height 516
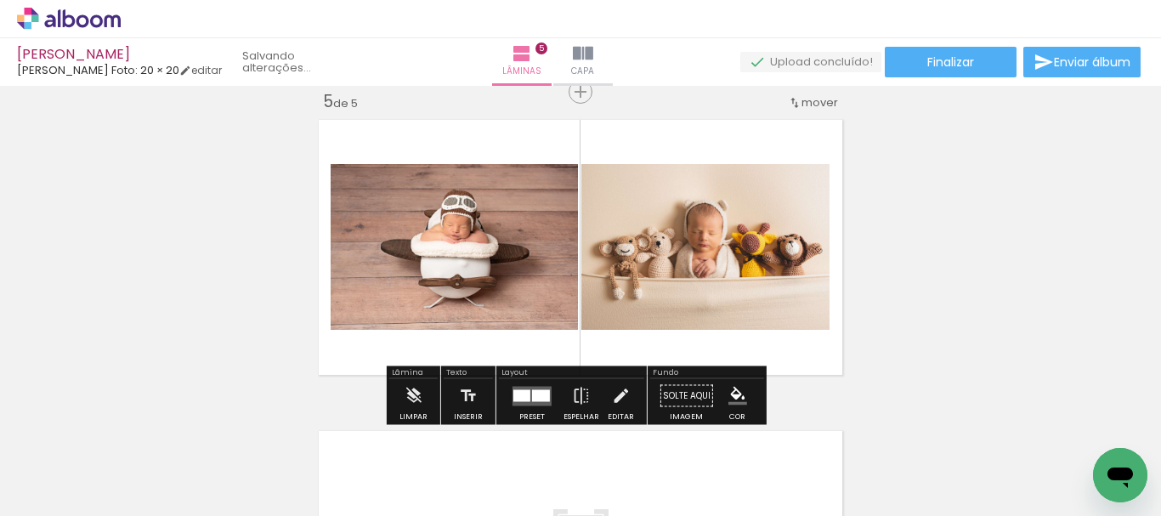
click at [522, 390] on div at bounding box center [521, 395] width 17 height 12
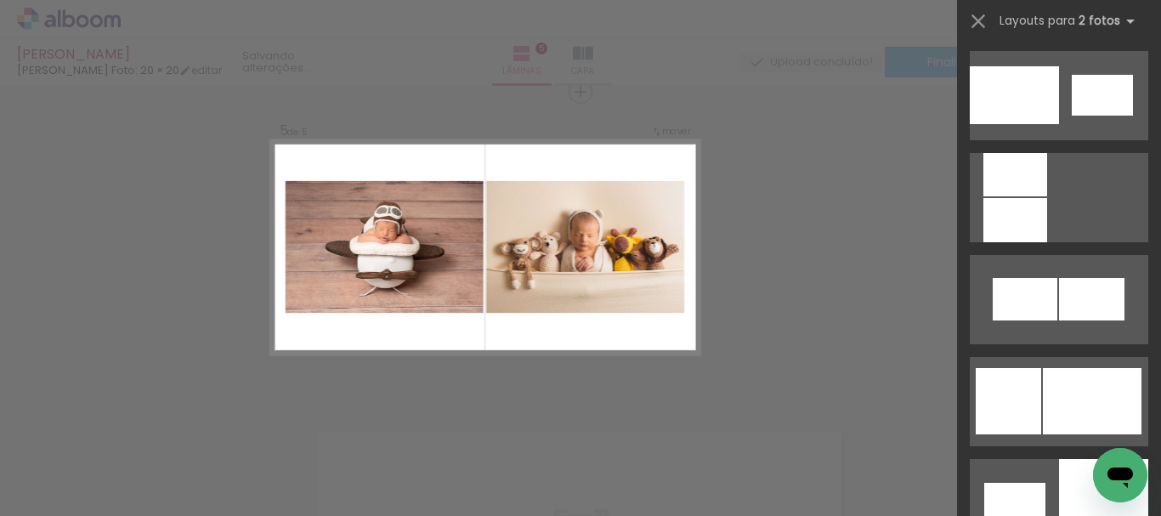
scroll to position [1994, 0]
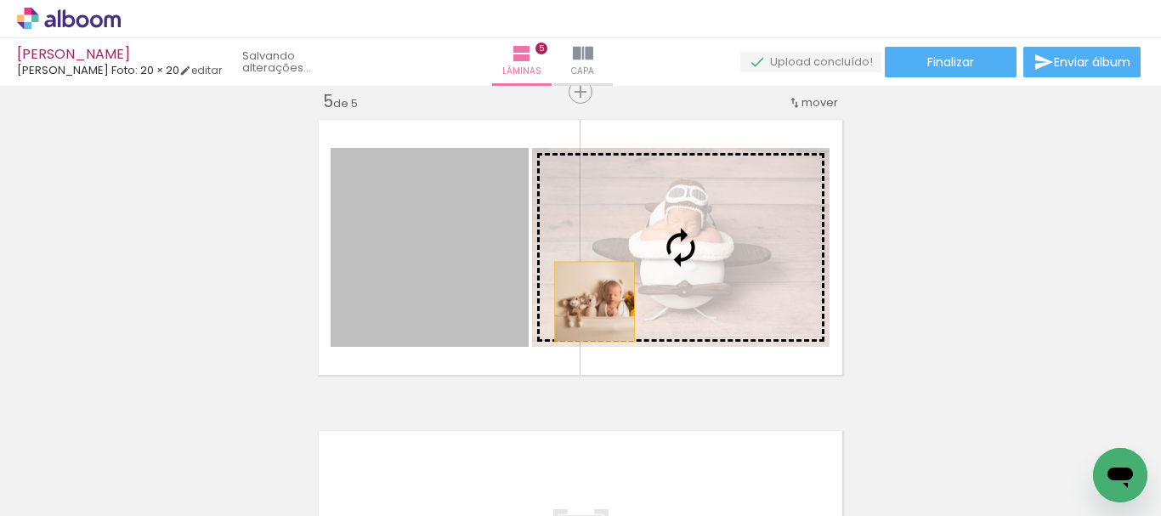
drag, startPoint x: 470, startPoint y: 307, endPoint x: 603, endPoint y: 300, distance: 133.6
click at [0, 0] on slot at bounding box center [0, 0] width 0 height 0
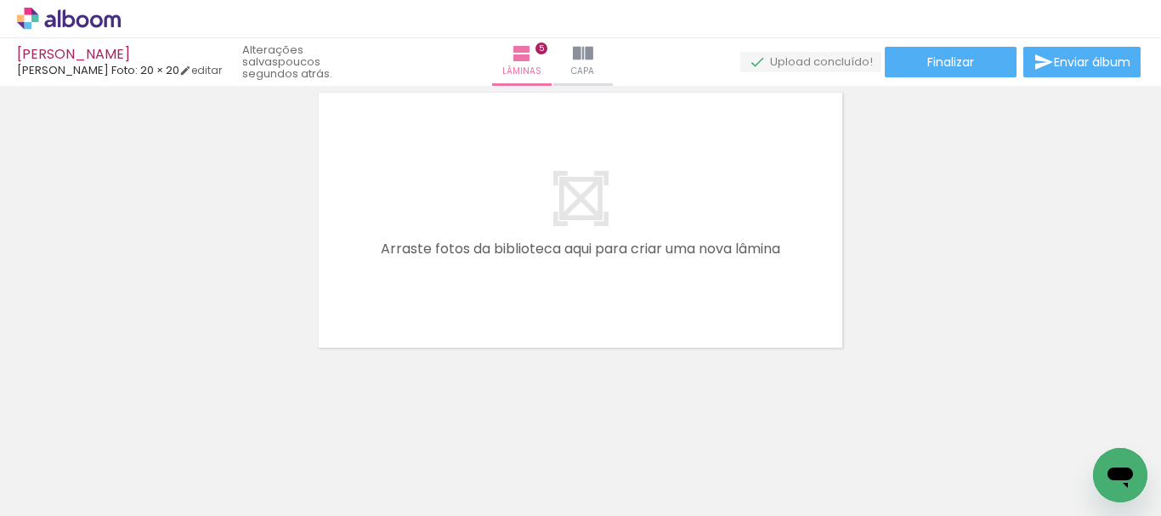
scroll to position [1609, 0]
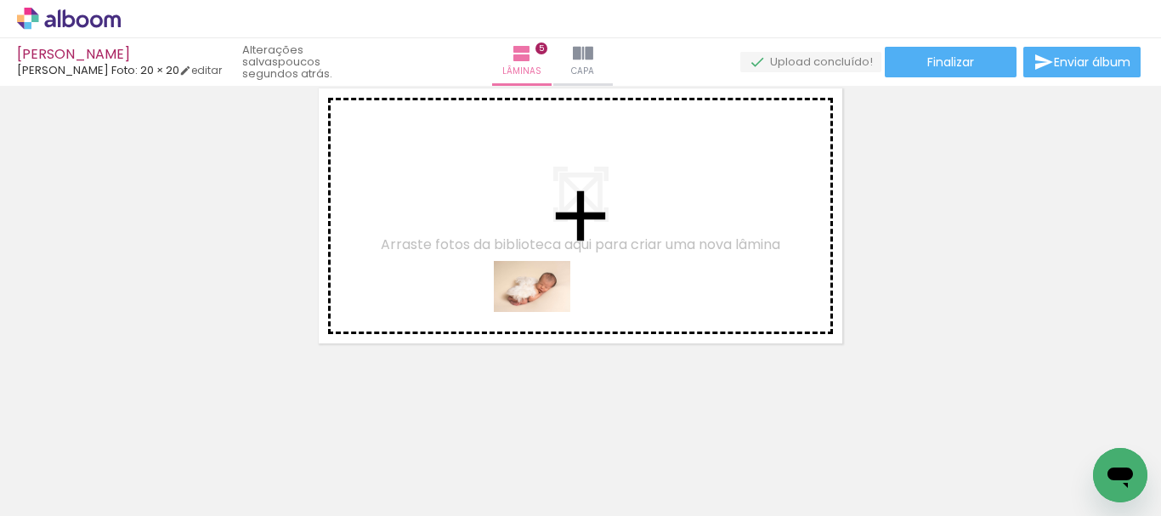
drag, startPoint x: 572, startPoint y: 464, endPoint x: 541, endPoint y: 302, distance: 165.2
click at [541, 302] on quentale-workspace at bounding box center [580, 258] width 1161 height 516
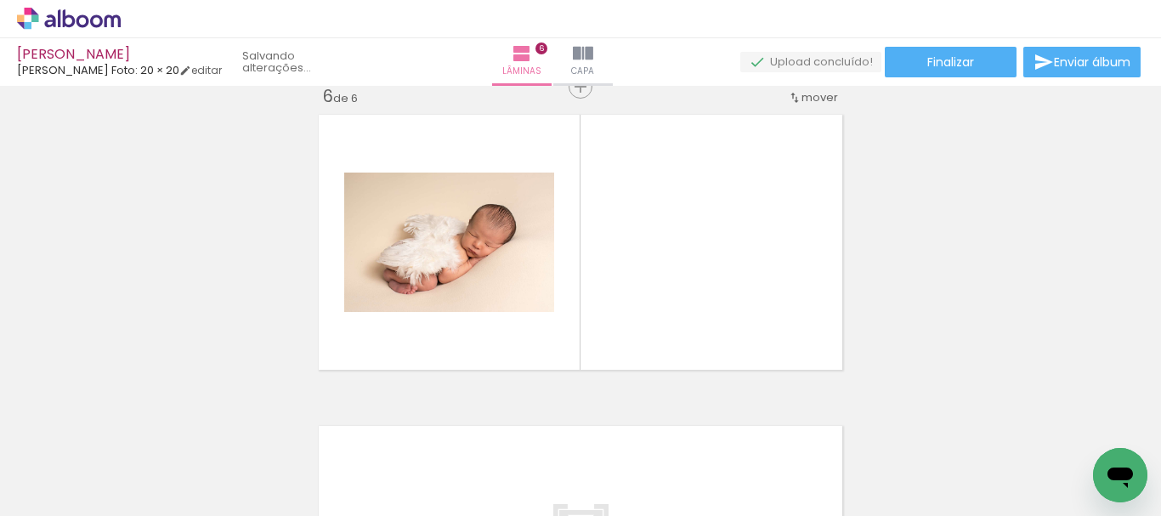
scroll to position [1577, 0]
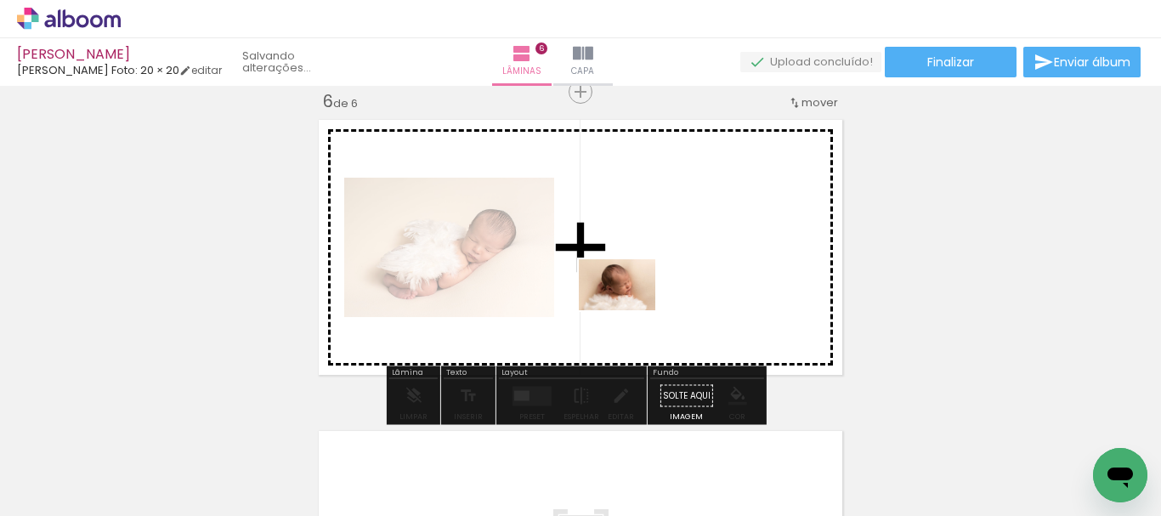
drag, startPoint x: 645, startPoint y: 460, endPoint x: 630, endPoint y: 310, distance: 150.3
click at [630, 310] on quentale-workspace at bounding box center [580, 258] width 1161 height 516
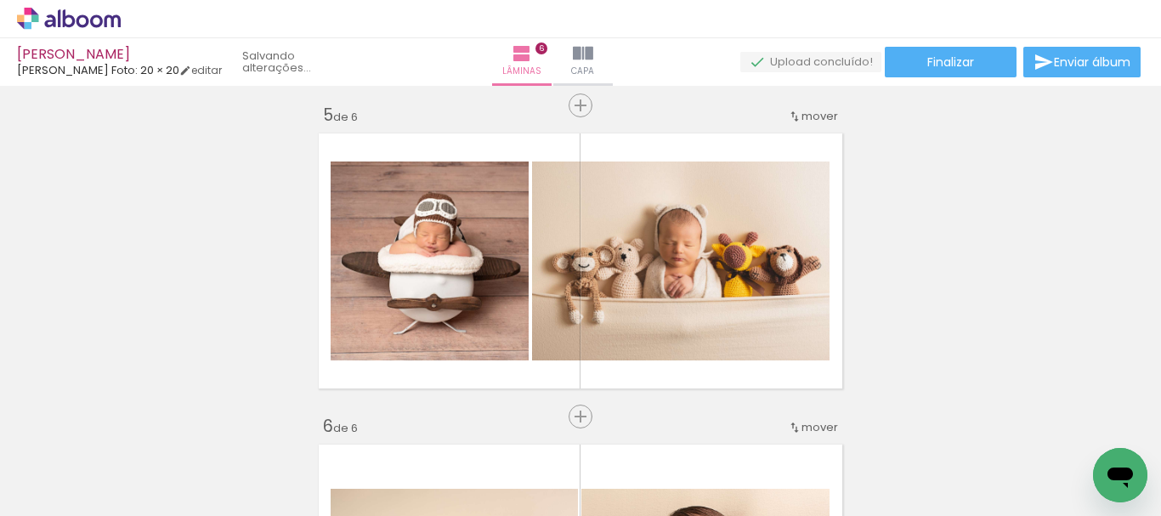
scroll to position [1267, 0]
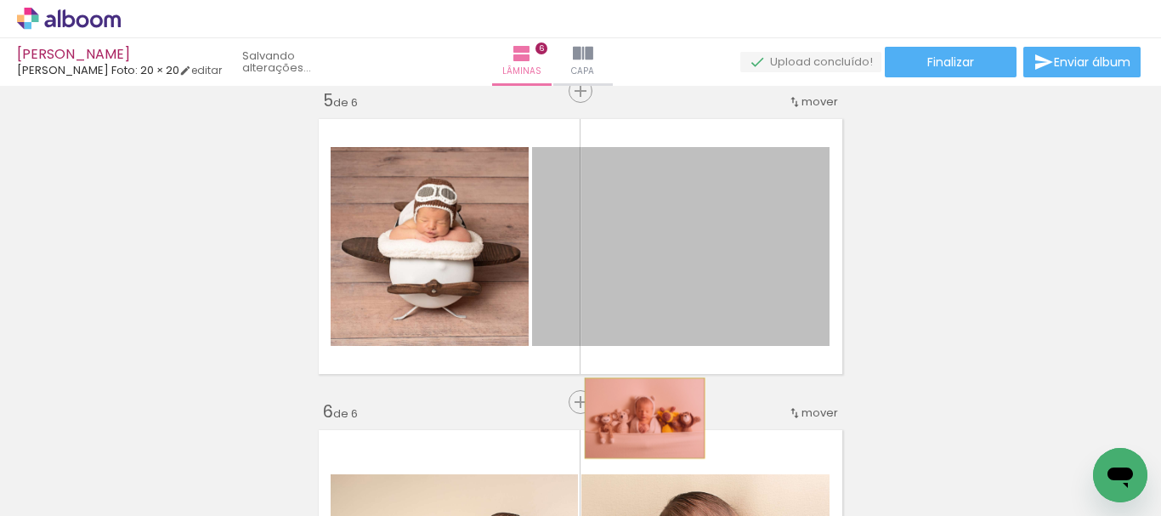
drag, startPoint x: 694, startPoint y: 305, endPoint x: 638, endPoint y: 418, distance: 126.2
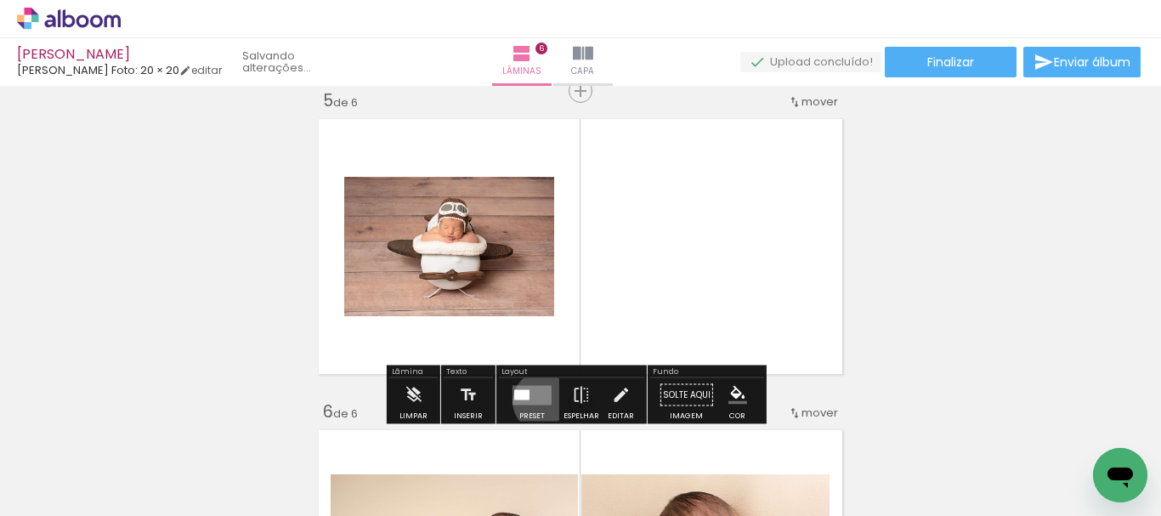
click at [540, 401] on quentale-layouter at bounding box center [531, 395] width 39 height 20
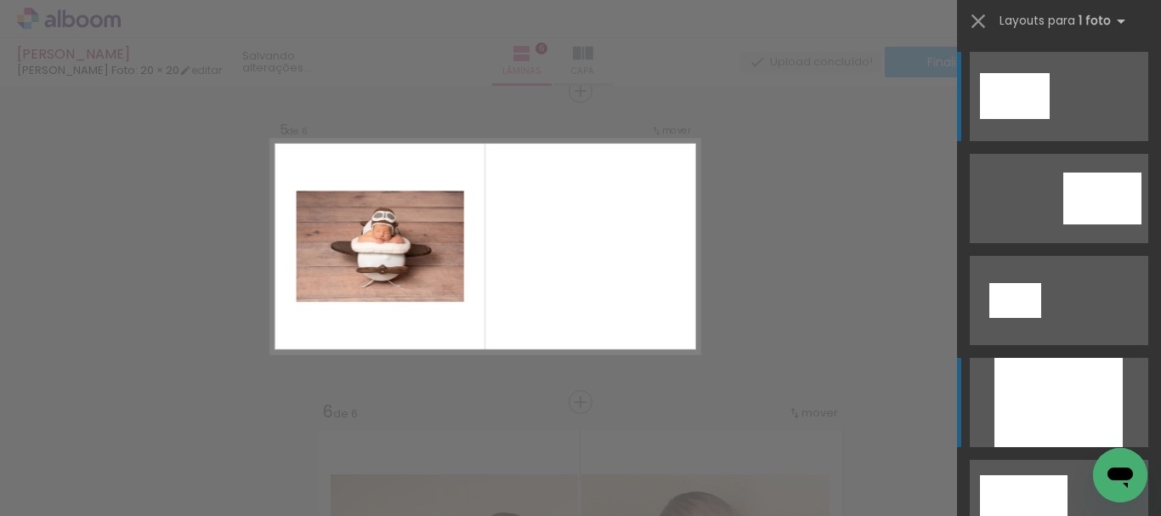
scroll to position [1266, 0]
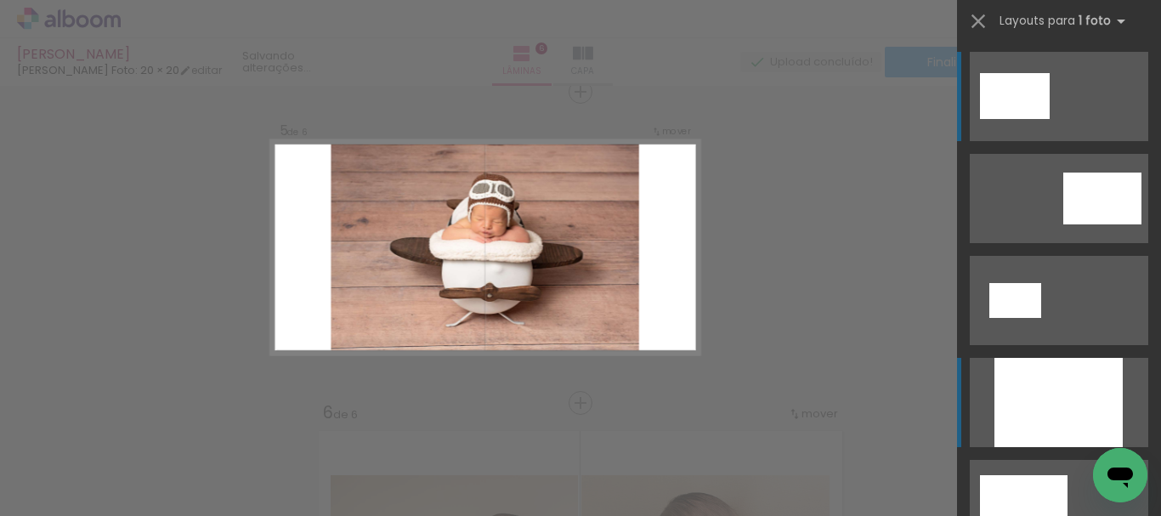
click at [1053, 418] on div at bounding box center [1058, 402] width 128 height 89
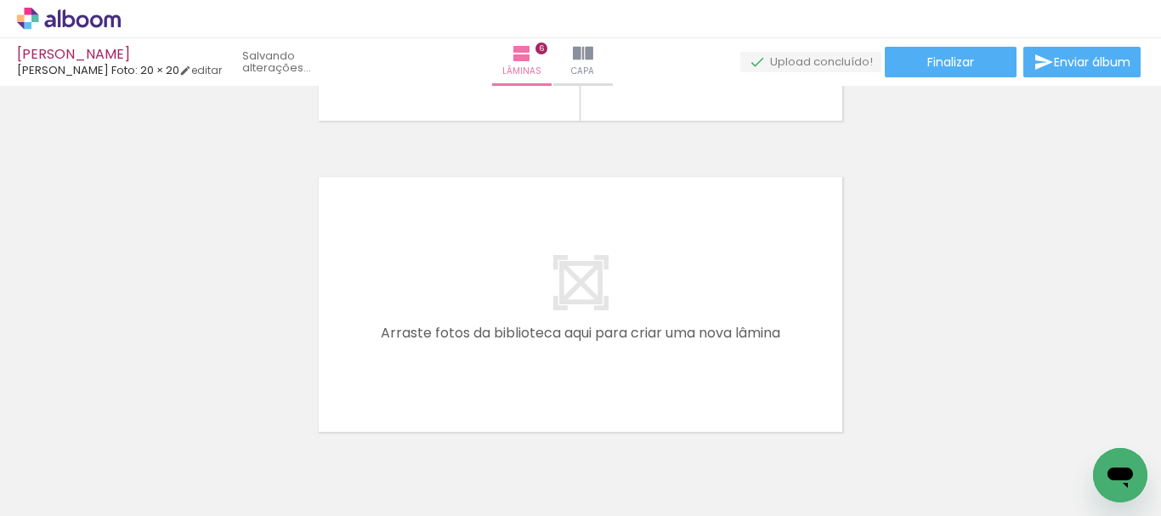
scroll to position [1836, 0]
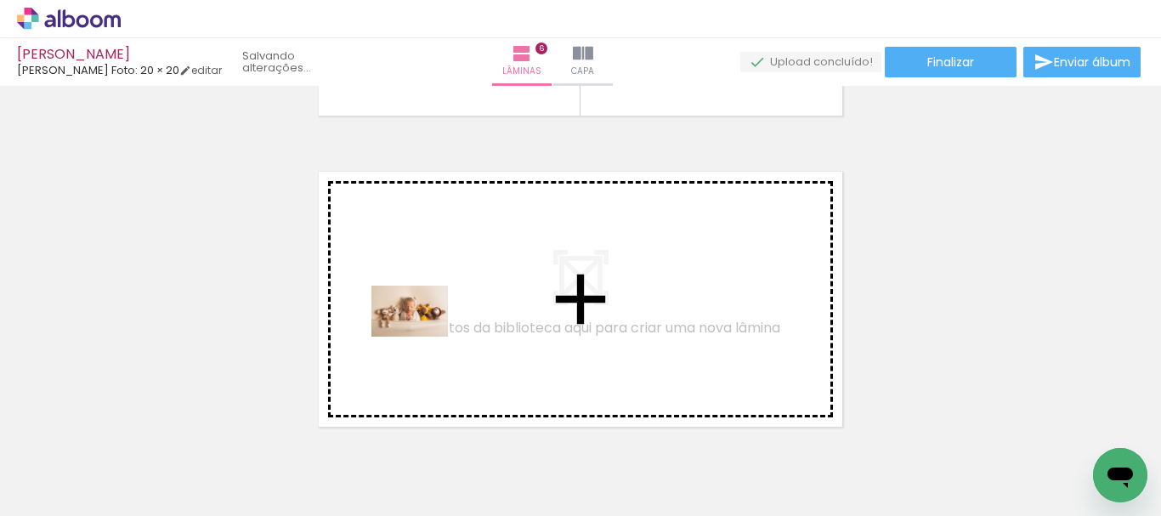
drag, startPoint x: 208, startPoint y: 461, endPoint x: 422, endPoint y: 337, distance: 247.9
click at [422, 337] on quentale-workspace at bounding box center [580, 258] width 1161 height 516
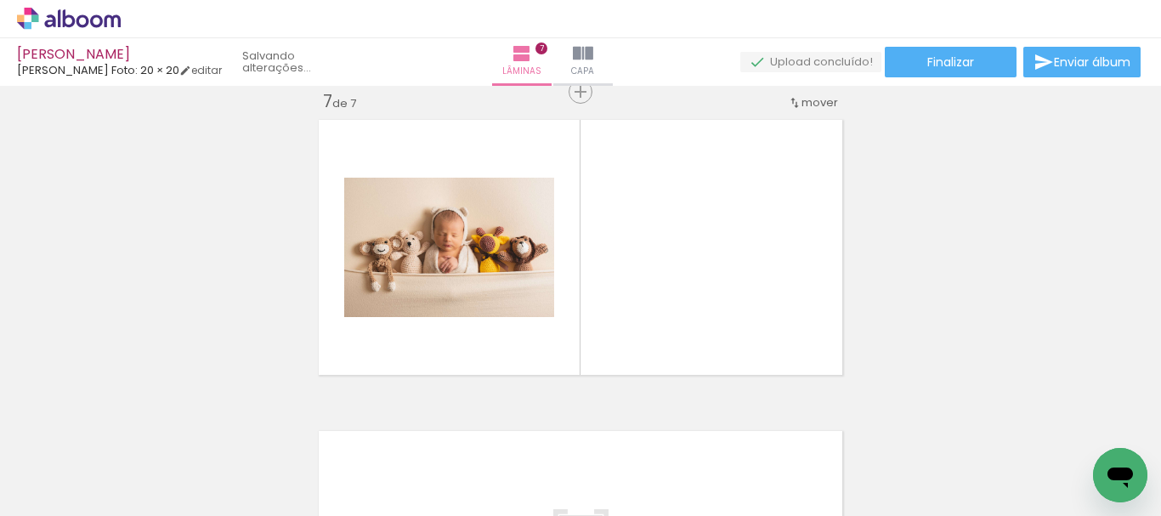
scroll to position [0, 1144]
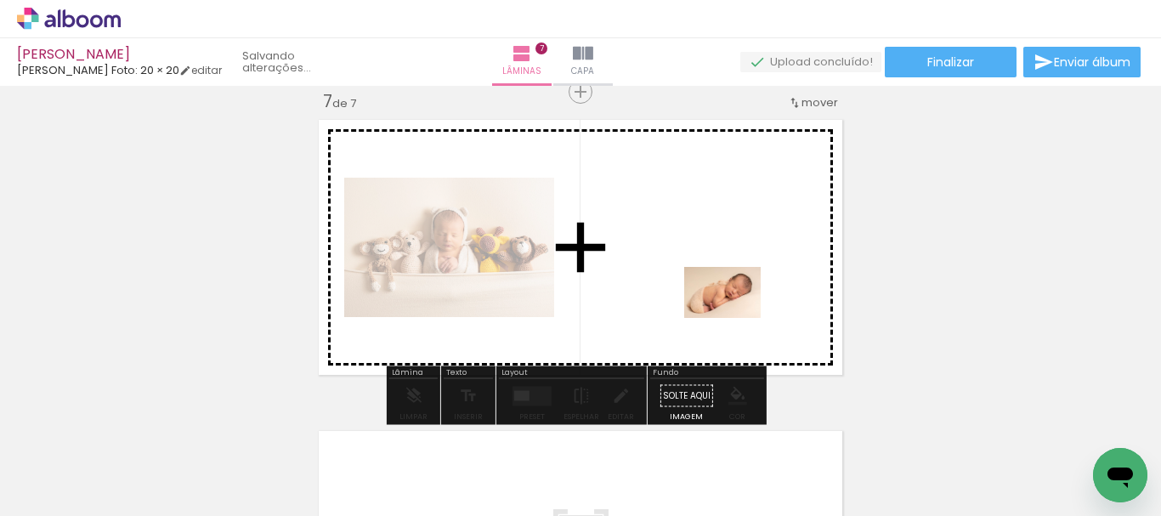
drag, startPoint x: 750, startPoint y: 477, endPoint x: 735, endPoint y: 318, distance: 159.6
click at [735, 318] on quentale-workspace at bounding box center [580, 258] width 1161 height 516
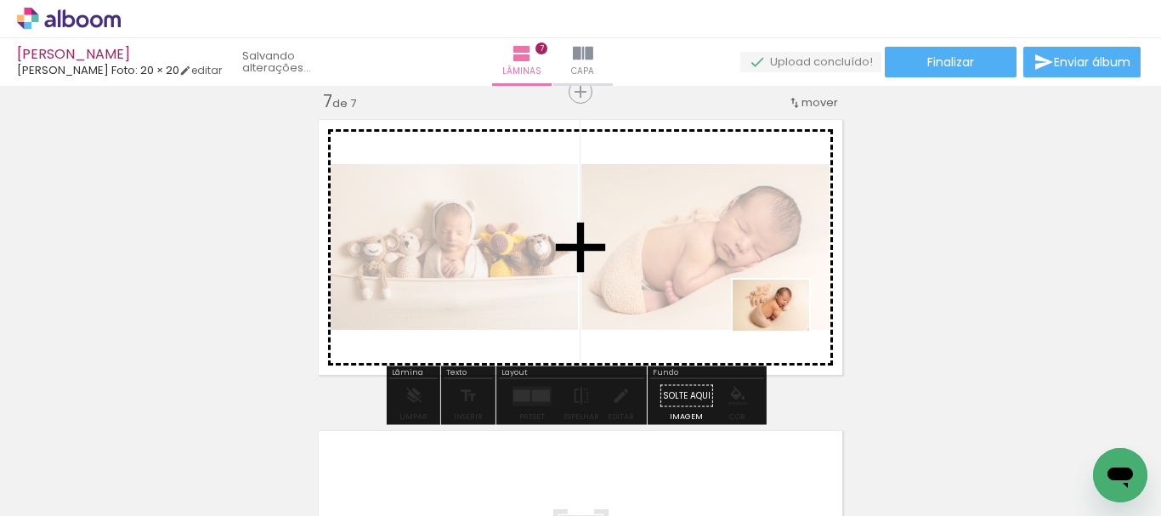
drag, startPoint x: 844, startPoint y: 473, endPoint x: 783, endPoint y: 331, distance: 155.0
click at [783, 331] on quentale-workspace at bounding box center [580, 258] width 1161 height 516
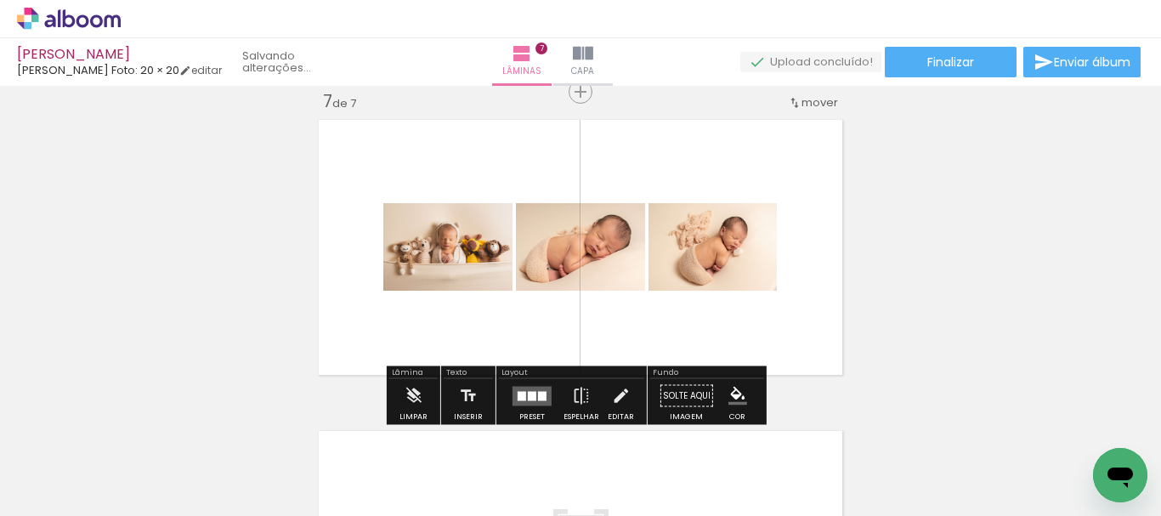
click at [538, 399] on div at bounding box center [542, 395] width 8 height 9
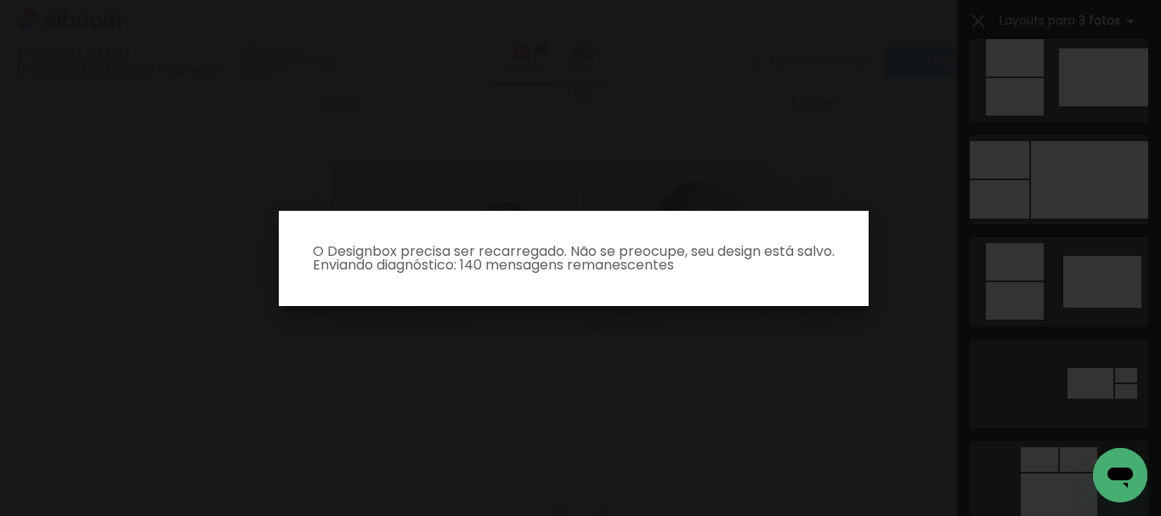
scroll to position [1285, 0]
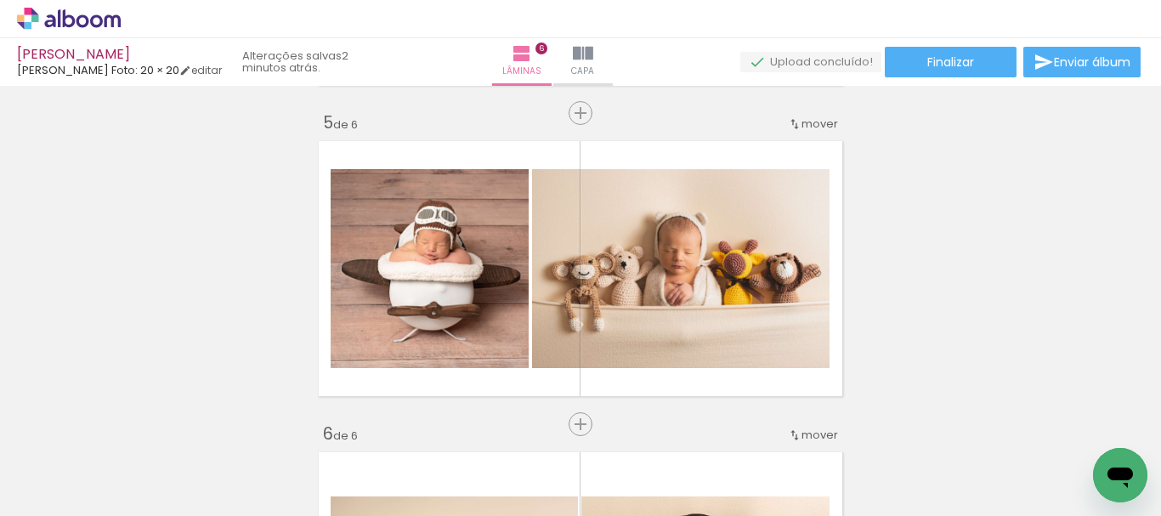
scroll to position [1255, 0]
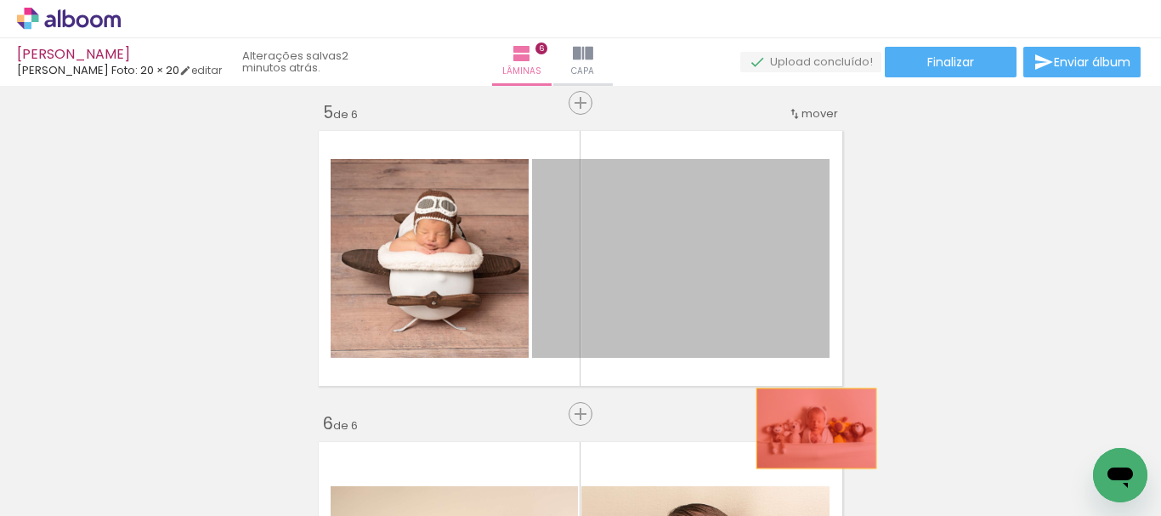
drag, startPoint x: 676, startPoint y: 279, endPoint x: 812, endPoint y: 432, distance: 204.1
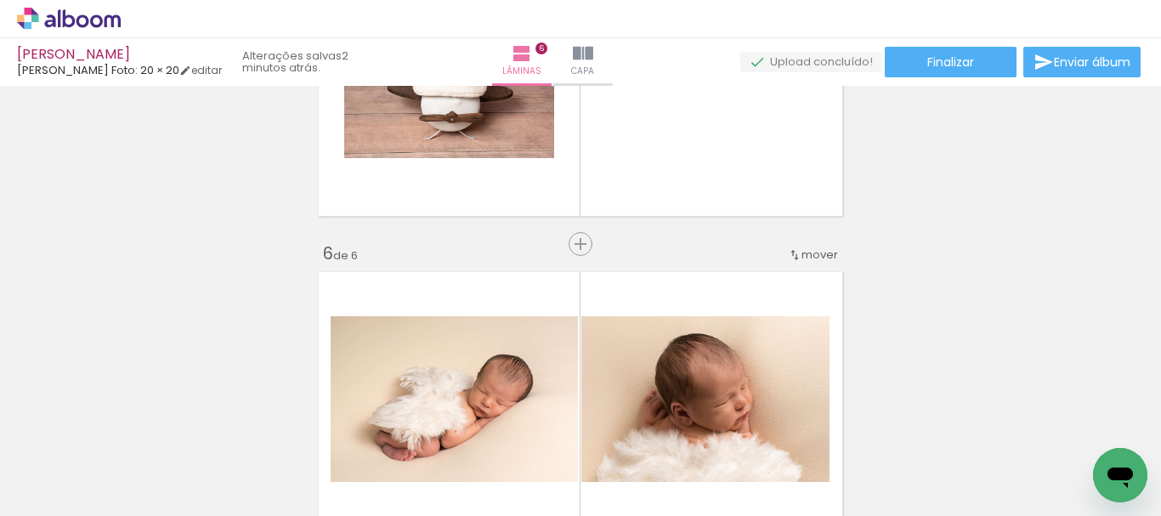
scroll to position [1340, 0]
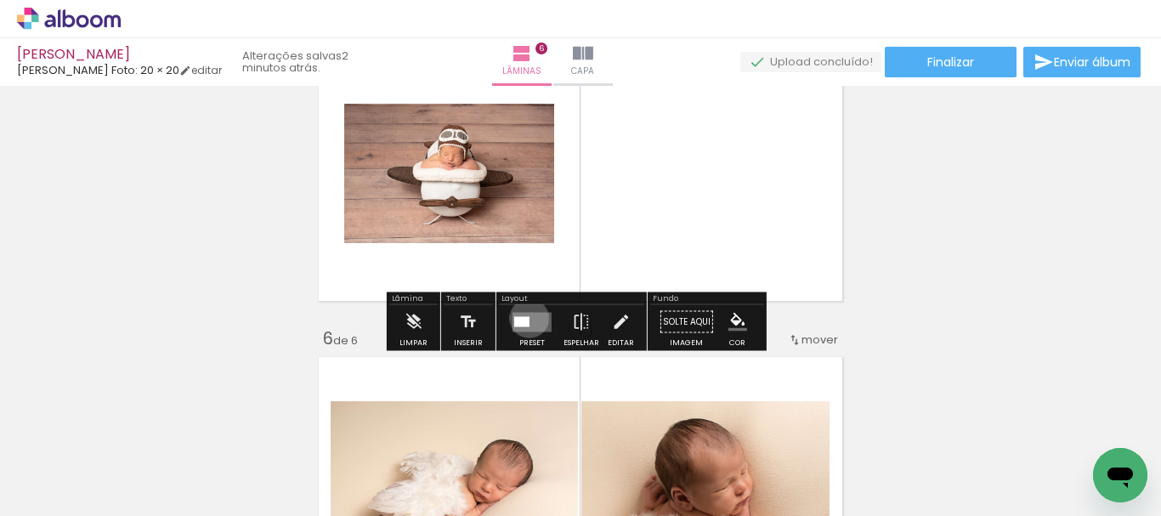
click at [525, 318] on div at bounding box center [521, 321] width 15 height 10
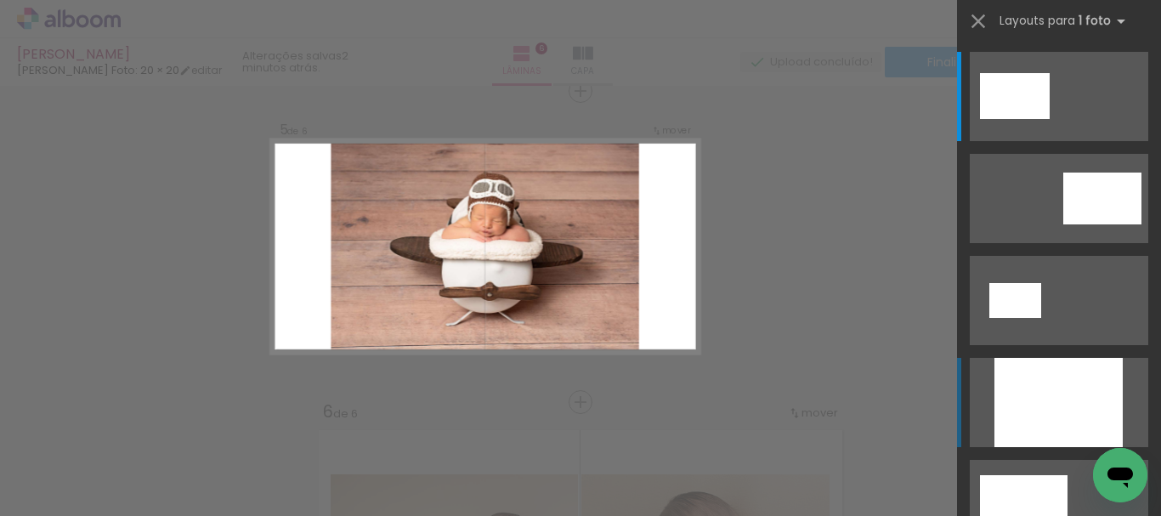
scroll to position [1266, 0]
click at [1061, 386] on div at bounding box center [1058, 402] width 128 height 89
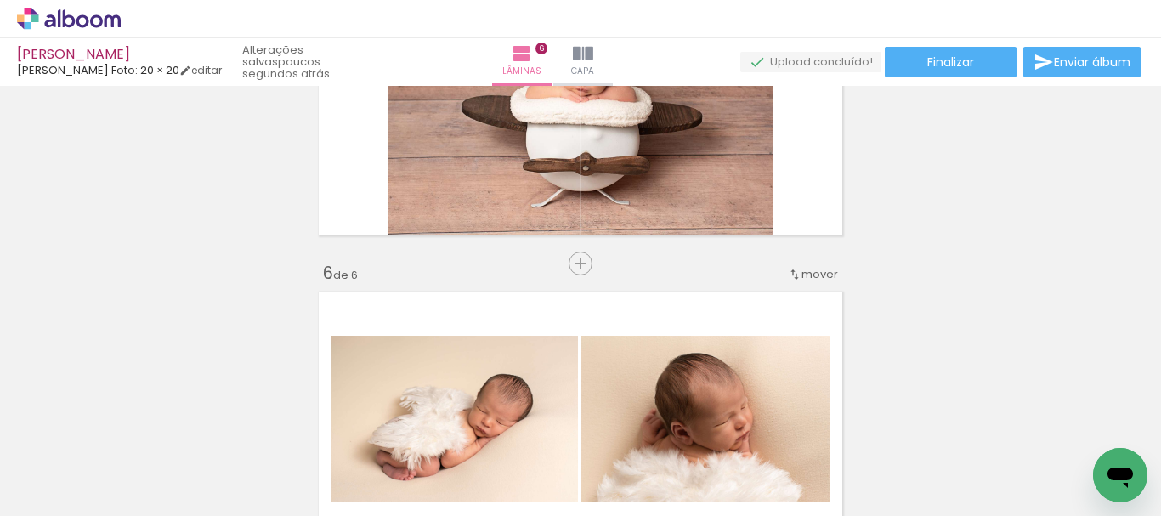
scroll to position [1431, 0]
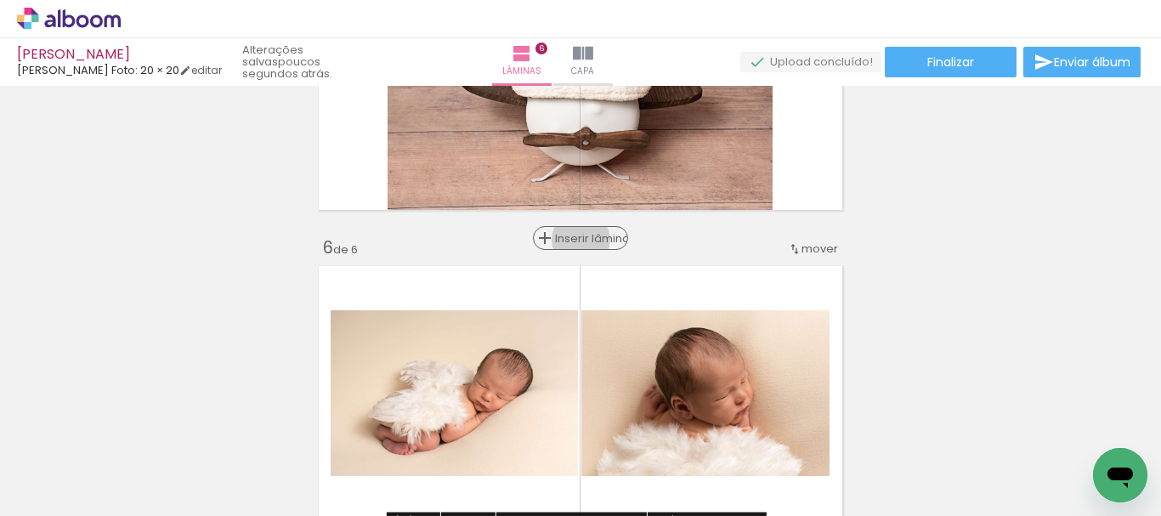
click at [574, 239] on span "Inserir lâmina" at bounding box center [588, 238] width 66 height 11
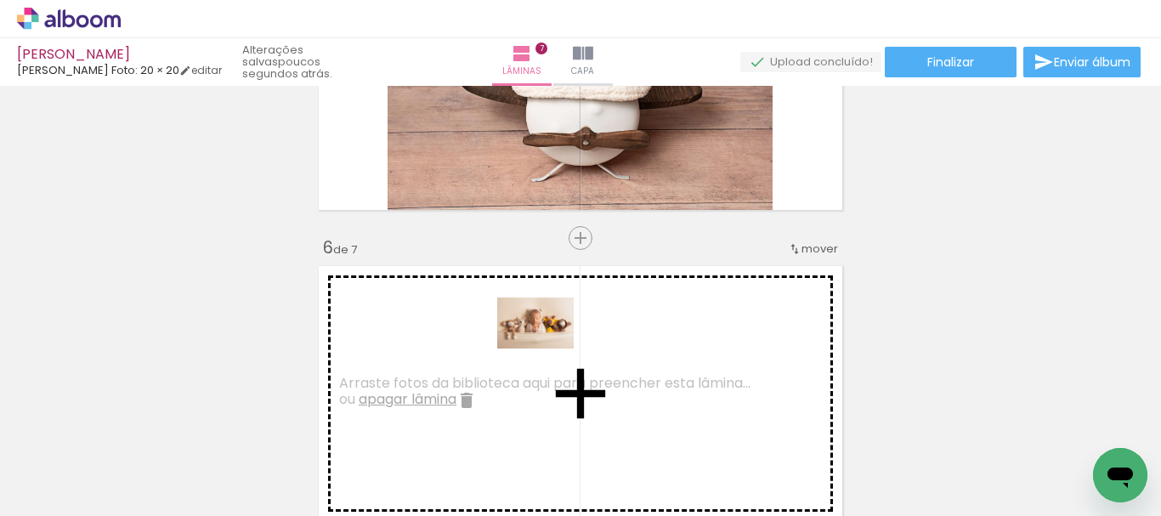
drag, startPoint x: 1026, startPoint y: 456, endPoint x: 548, endPoint y: 348, distance: 490.4
click at [548, 348] on quentale-workspace at bounding box center [580, 258] width 1161 height 516
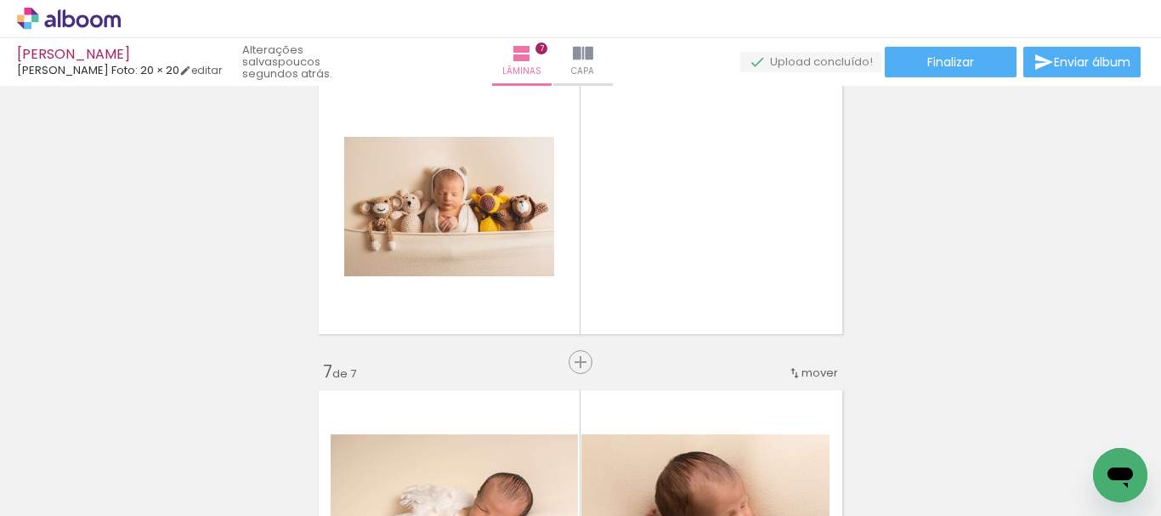
scroll to position [0, 1008]
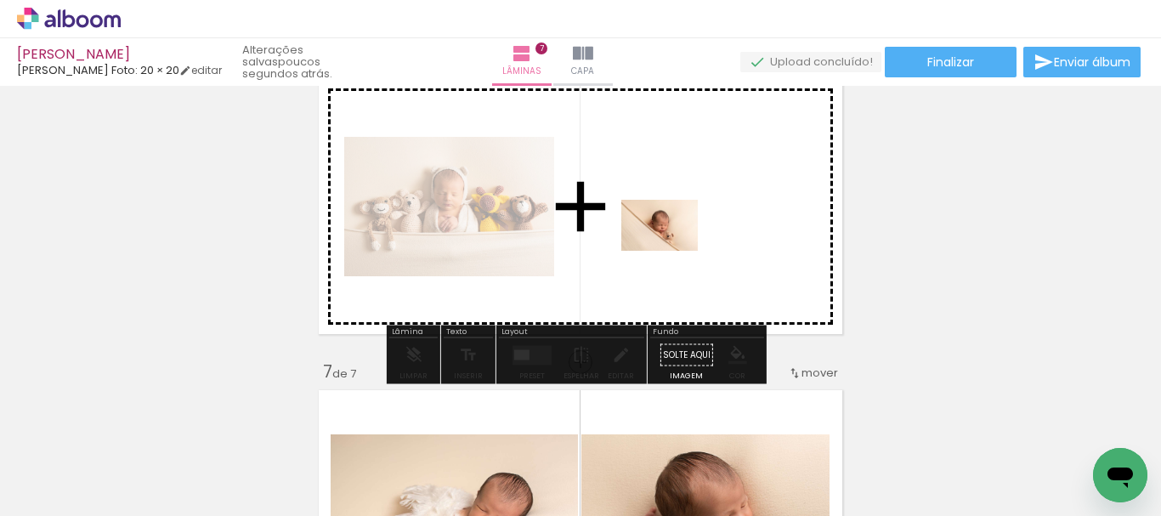
drag, startPoint x: 494, startPoint y: 467, endPoint x: 794, endPoint y: 333, distance: 328.3
click at [669, 256] on quentale-workspace at bounding box center [580, 258] width 1161 height 516
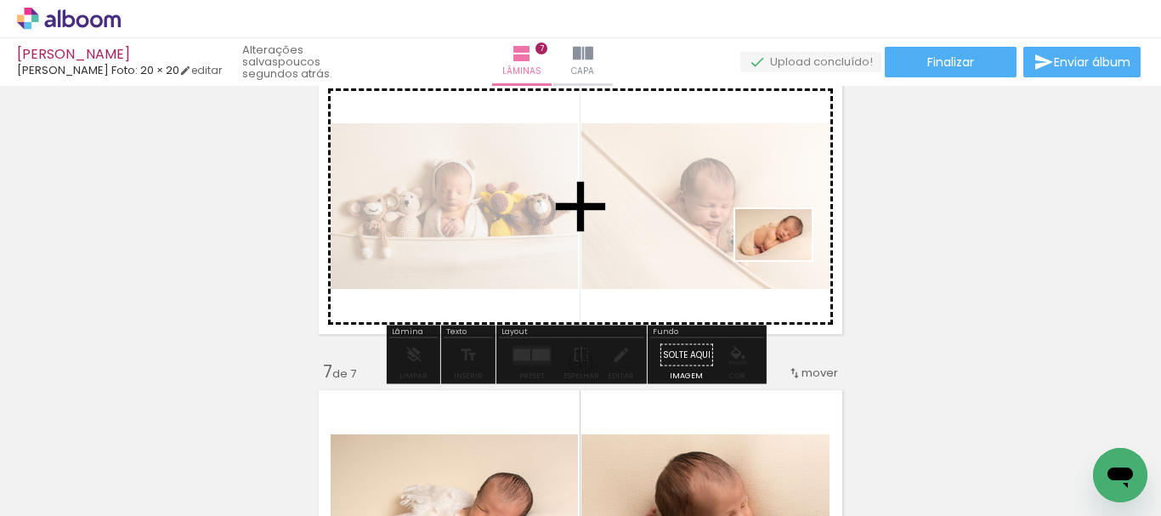
drag, startPoint x: 879, startPoint y: 469, endPoint x: 786, endPoint y: 260, distance: 228.6
click at [786, 260] on quentale-workspace at bounding box center [580, 258] width 1161 height 516
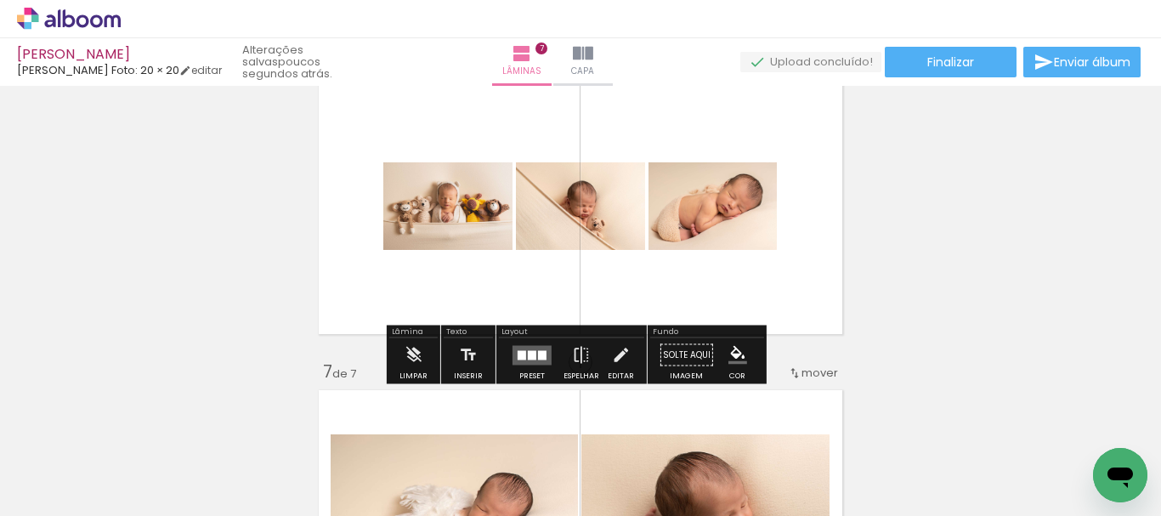
click at [538, 355] on div at bounding box center [542, 354] width 8 height 9
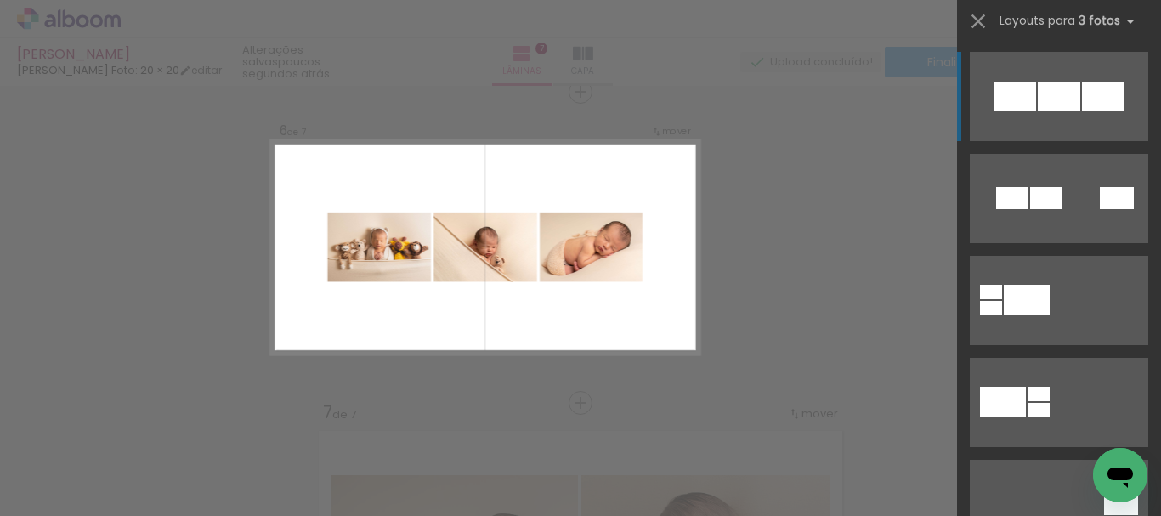
scroll to position [0, 1204]
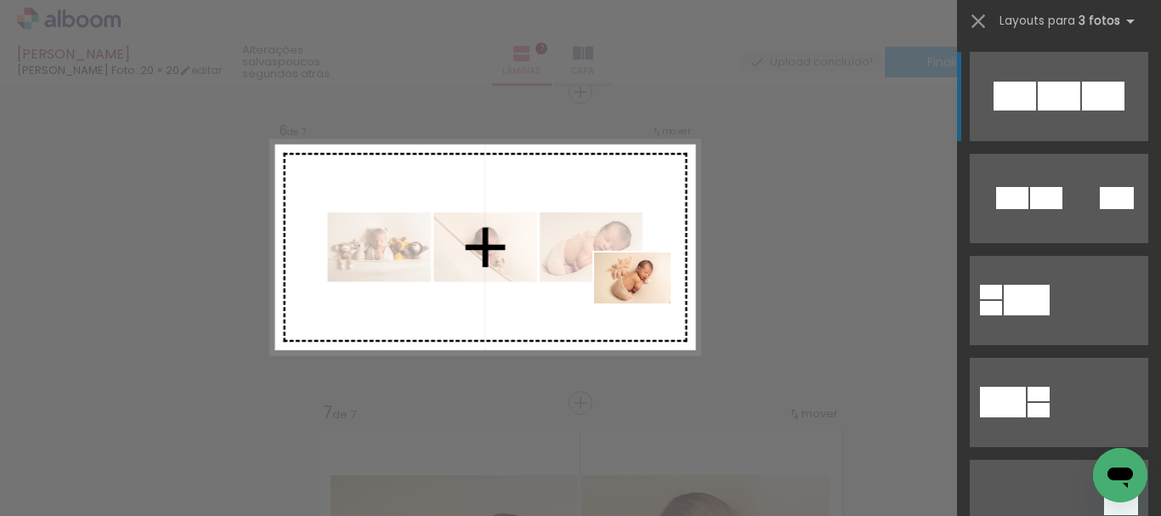
drag, startPoint x: 783, startPoint y: 460, endPoint x: 645, endPoint y: 303, distance: 208.9
click at [645, 303] on quentale-workspace at bounding box center [580, 258] width 1161 height 516
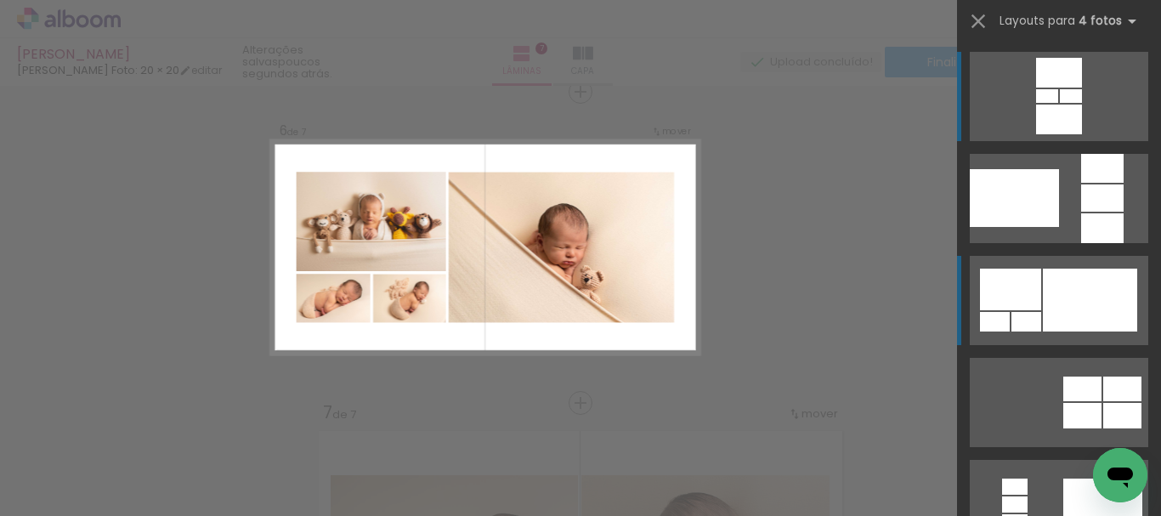
click at [1095, 303] on div at bounding box center [1090, 300] width 94 height 63
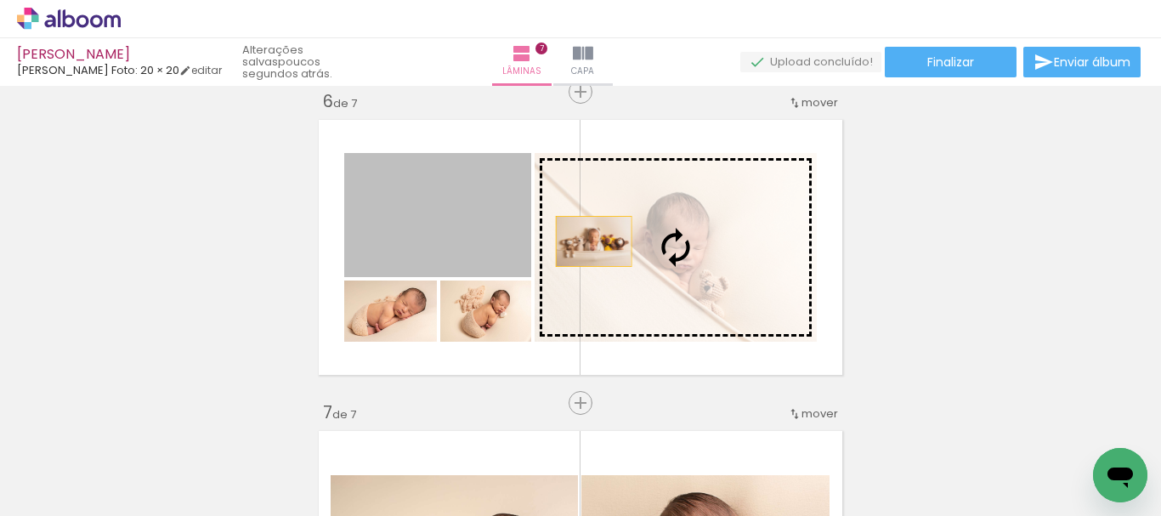
drag, startPoint x: 498, startPoint y: 228, endPoint x: 662, endPoint y: 254, distance: 166.1
click at [0, 0] on slot at bounding box center [0, 0] width 0 height 0
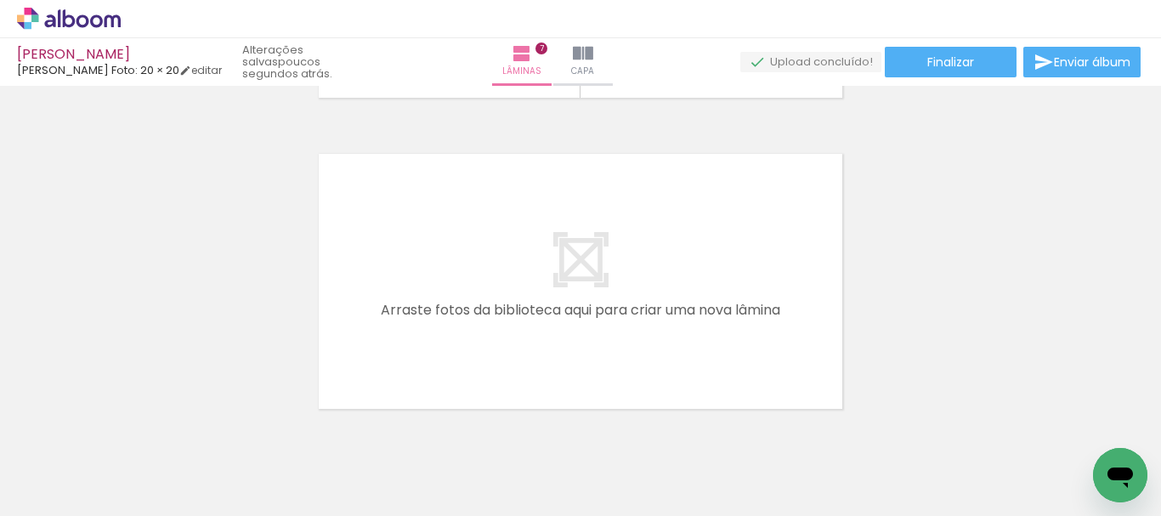
scroll to position [0, 1125]
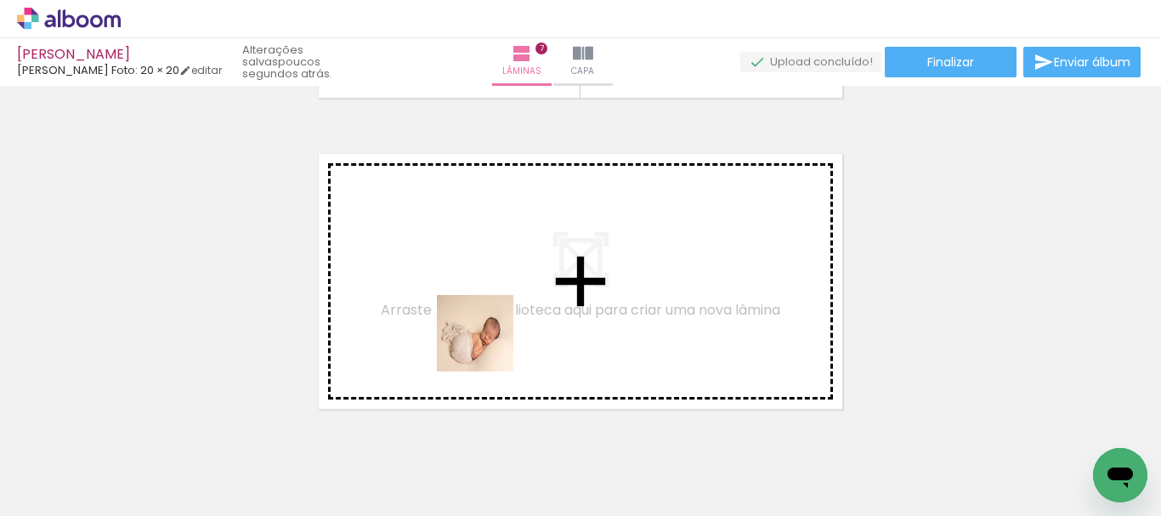
drag, startPoint x: 494, startPoint y: 475, endPoint x: 428, endPoint y: 427, distance: 80.9
click at [487, 342] on quentale-workspace at bounding box center [580, 258] width 1161 height 516
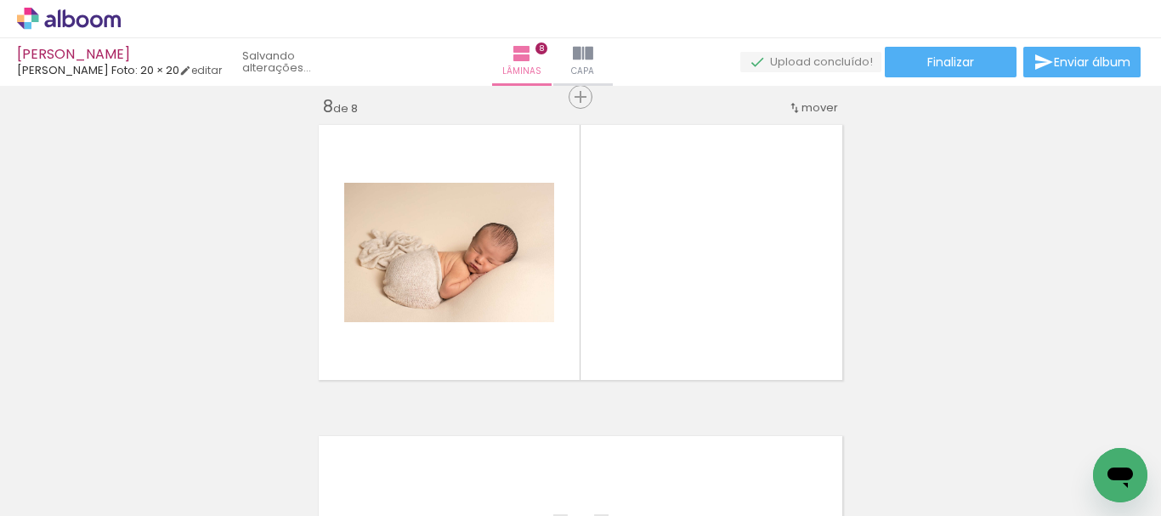
scroll to position [2199, 0]
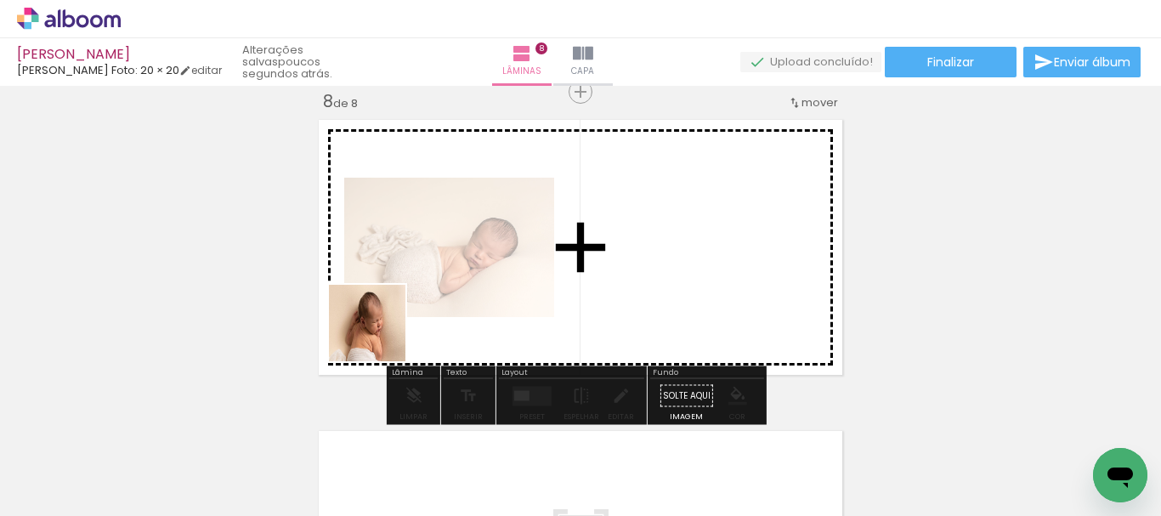
drag, startPoint x: 291, startPoint y: 468, endPoint x: 382, endPoint y: 335, distance: 161.4
click at [382, 335] on quentale-workspace at bounding box center [580, 258] width 1161 height 516
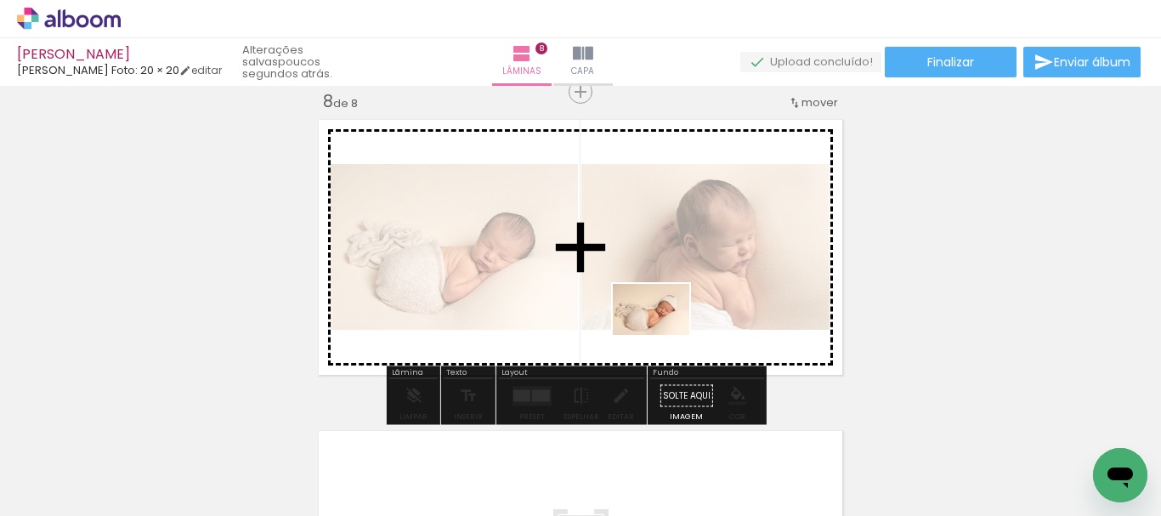
drag, startPoint x: 586, startPoint y: 479, endPoint x: 681, endPoint y: 467, distance: 96.0
click at [664, 337] on quentale-workspace at bounding box center [580, 258] width 1161 height 516
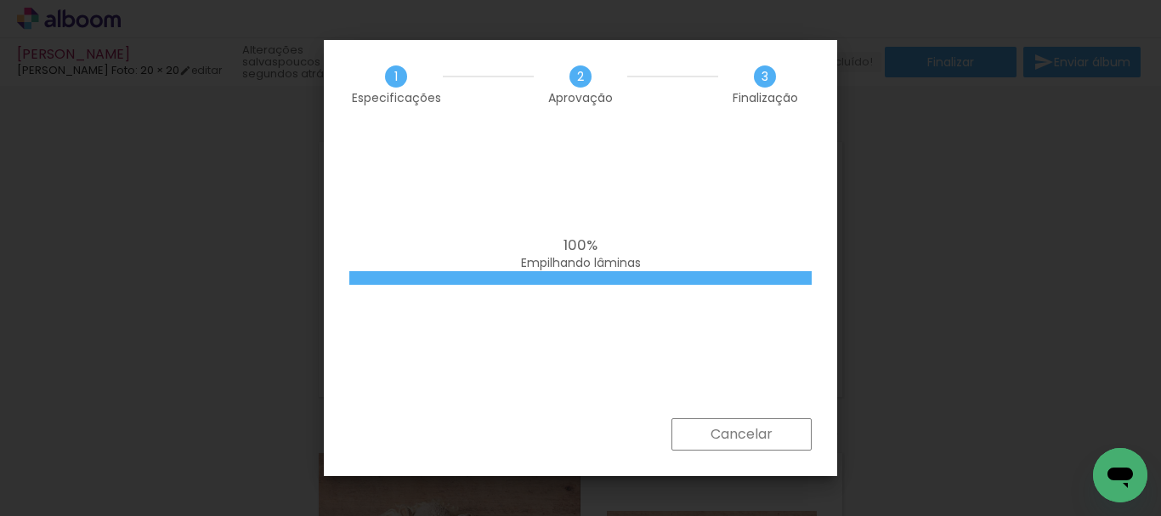
scroll to position [0, 2220]
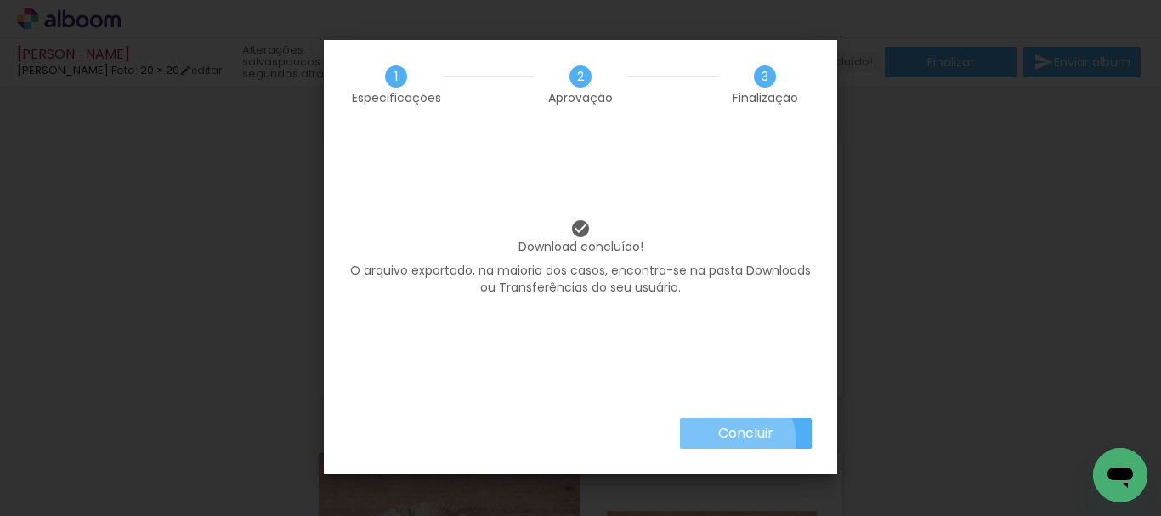
click at [0, 0] on slot "Concluir" at bounding box center [0, 0] width 0 height 0
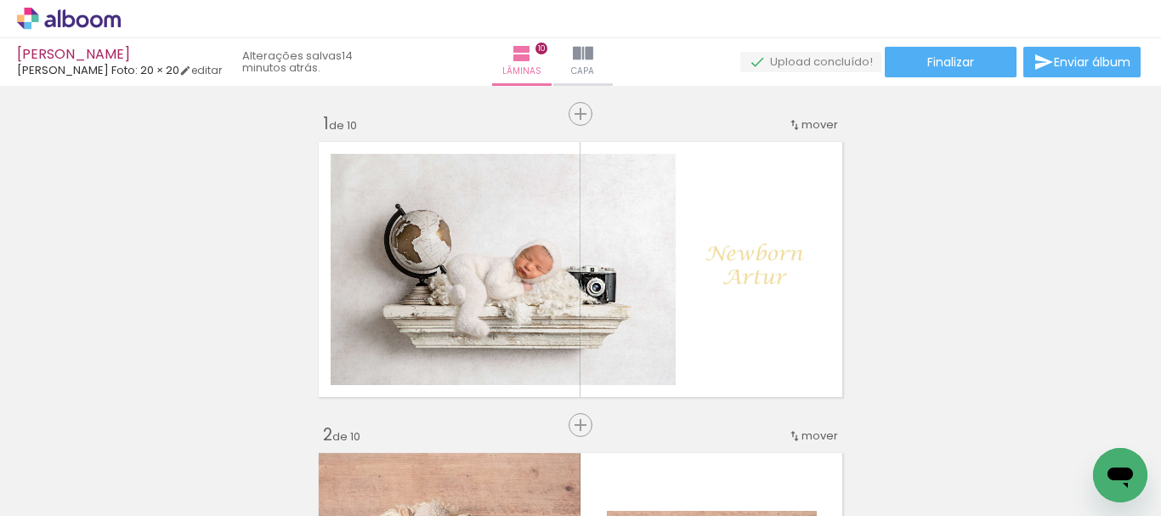
scroll to position [0, 2220]
